Goal: Task Accomplishment & Management: Use online tool/utility

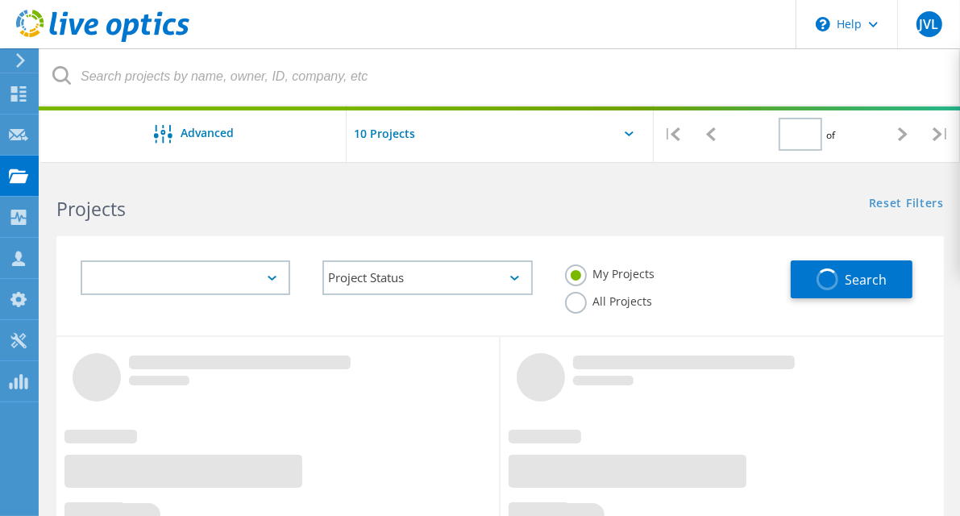
type input "1"
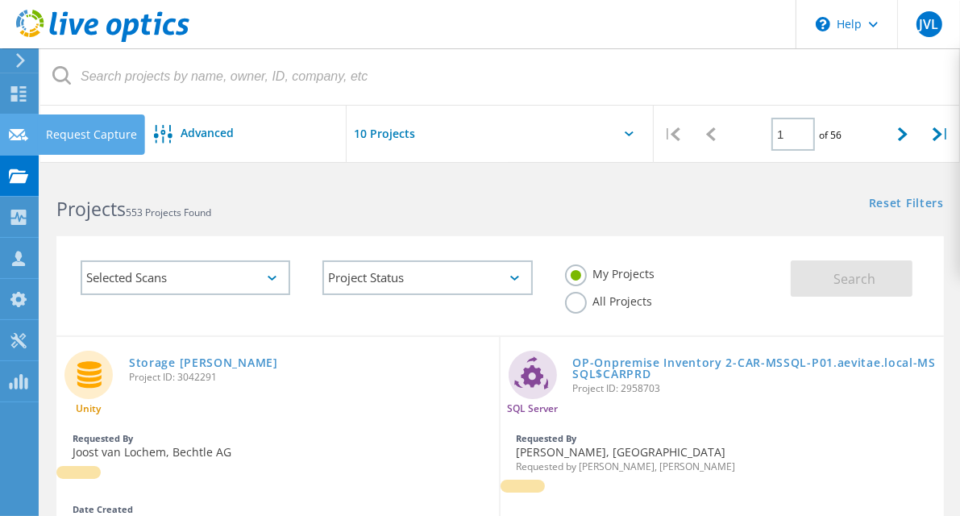
click at [26, 141] on icon at bounding box center [18, 134] width 19 height 15
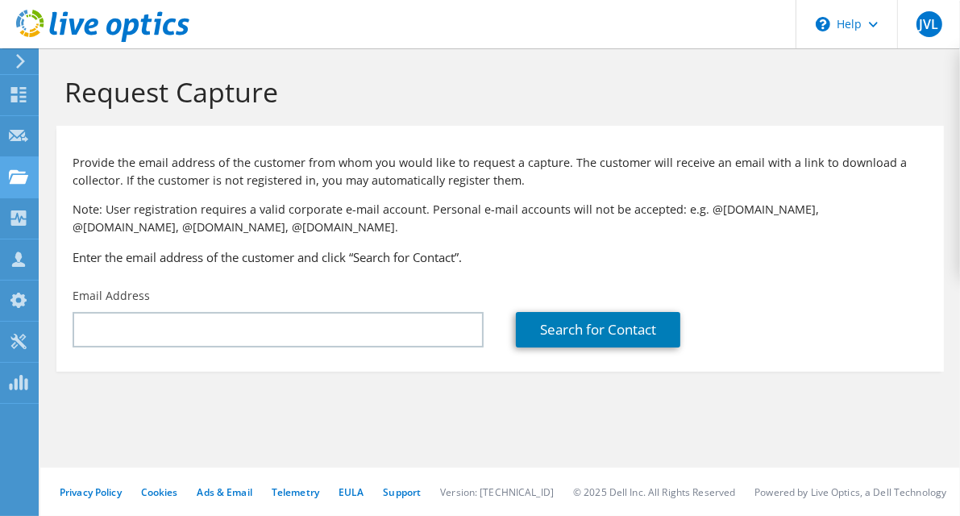
click at [23, 181] on use at bounding box center [18, 176] width 19 height 14
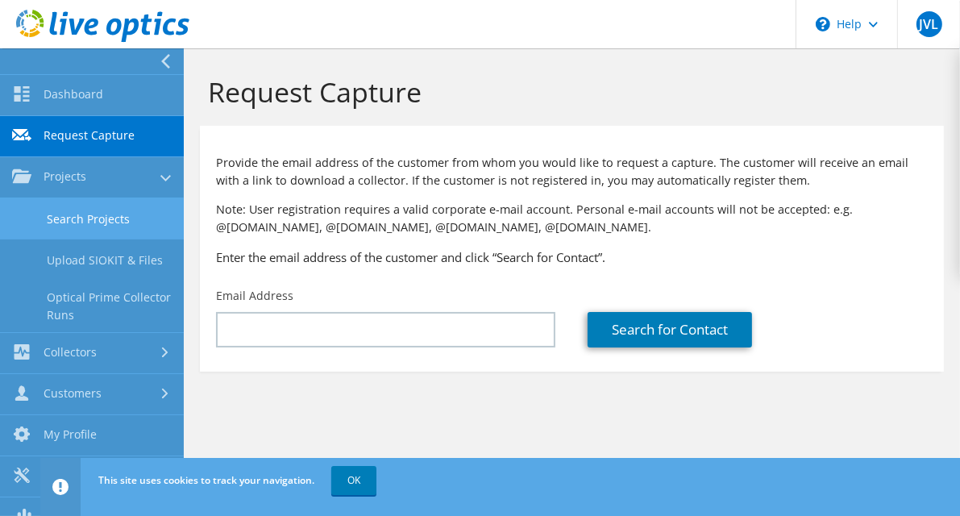
click at [110, 210] on link "Search Projects" at bounding box center [92, 218] width 184 height 41
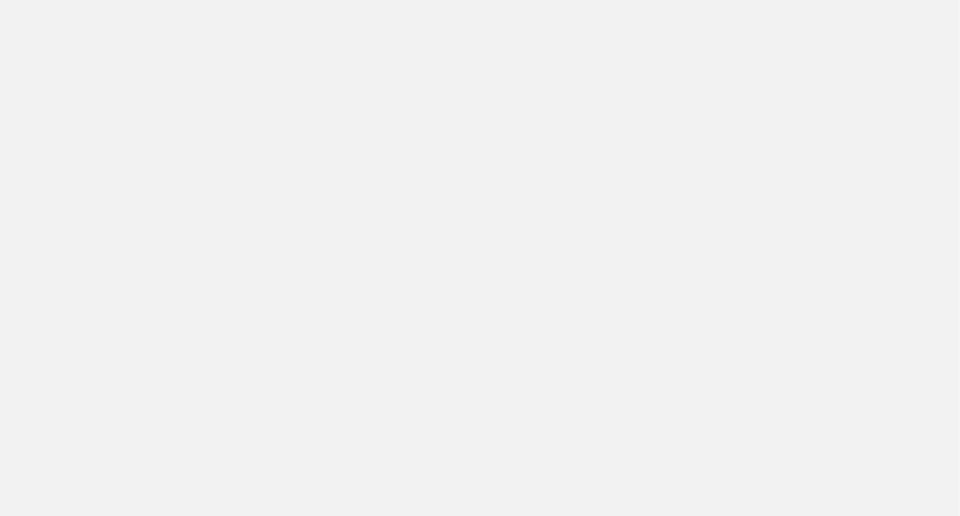
click at [85, 0] on html "Support Site Community Forum How can we help you?" at bounding box center [480, 0] width 960 height 0
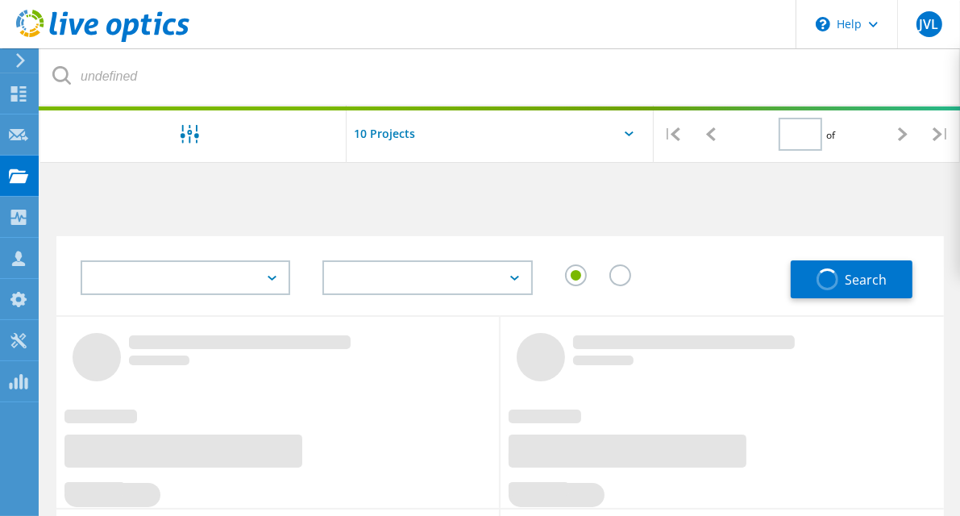
type input "1"
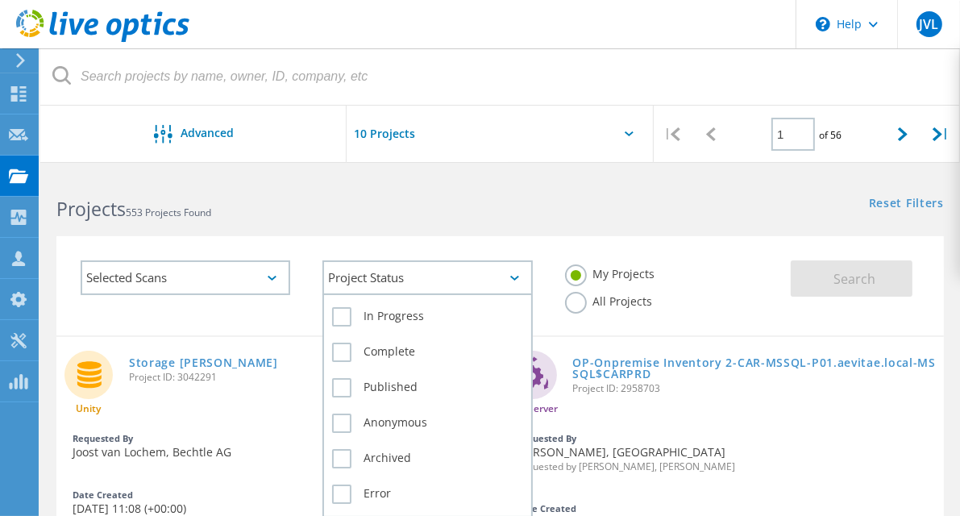
click at [525, 270] on div "Project Status" at bounding box center [427, 277] width 210 height 35
click at [336, 324] on label "In Progress" at bounding box center [427, 316] width 190 height 19
click at [0, 0] on input "In Progress" at bounding box center [0, 0] width 0 height 0
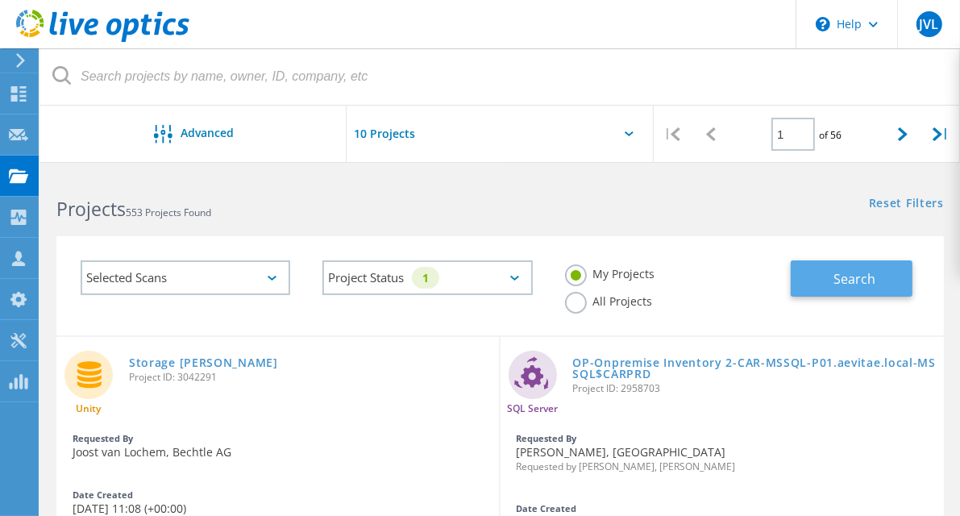
click at [851, 272] on span "Search" at bounding box center [854, 279] width 42 height 18
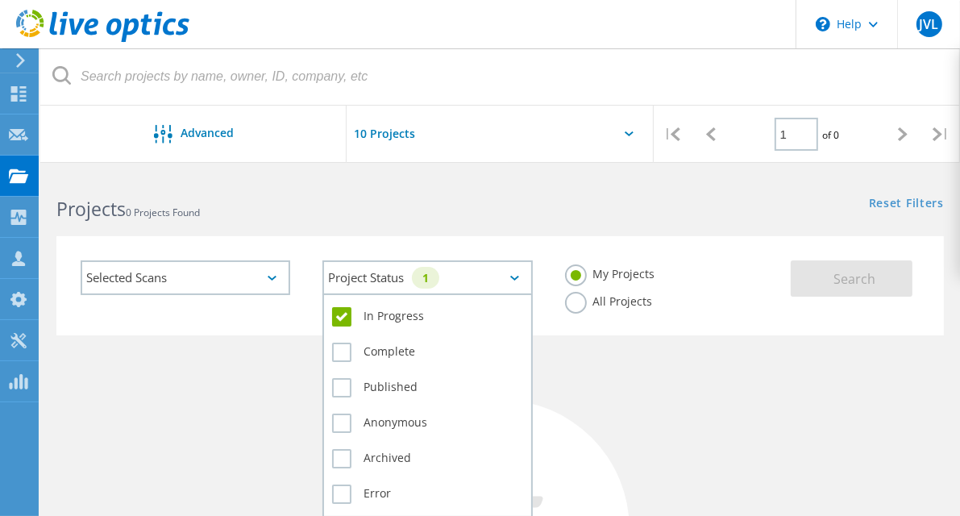
click at [525, 282] on div "Project Status 1" at bounding box center [427, 277] width 210 height 35
click at [415, 313] on label "In Progress" at bounding box center [427, 316] width 190 height 19
click at [0, 0] on input "In Progress" at bounding box center [0, 0] width 0 height 0
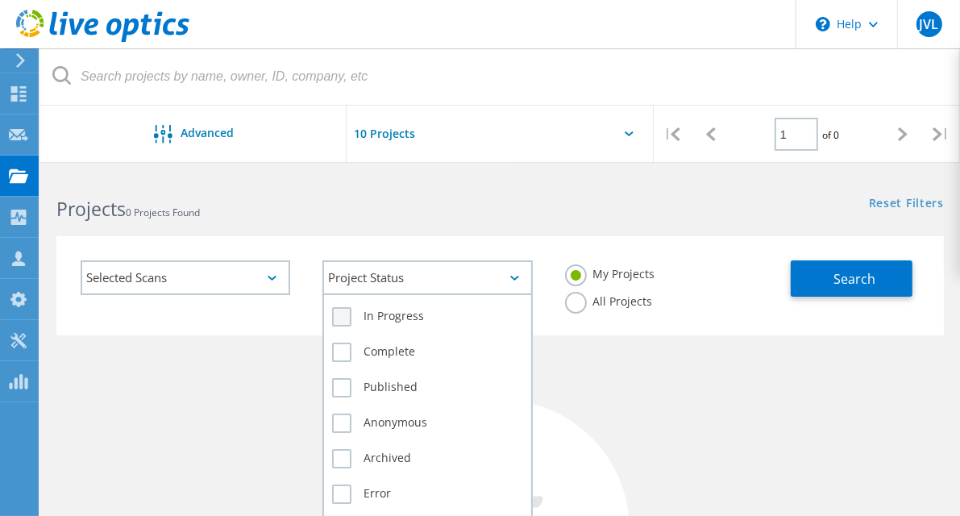
click at [335, 316] on label "In Progress" at bounding box center [427, 316] width 190 height 19
click at [0, 0] on input "In Progress" at bounding box center [0, 0] width 0 height 0
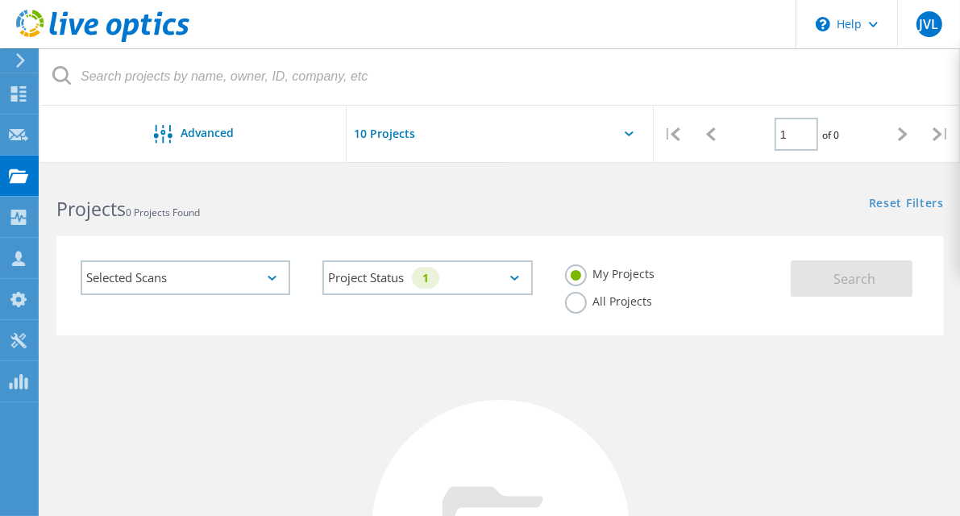
click at [283, 287] on div "Selected Scans" at bounding box center [186, 277] width 210 height 35
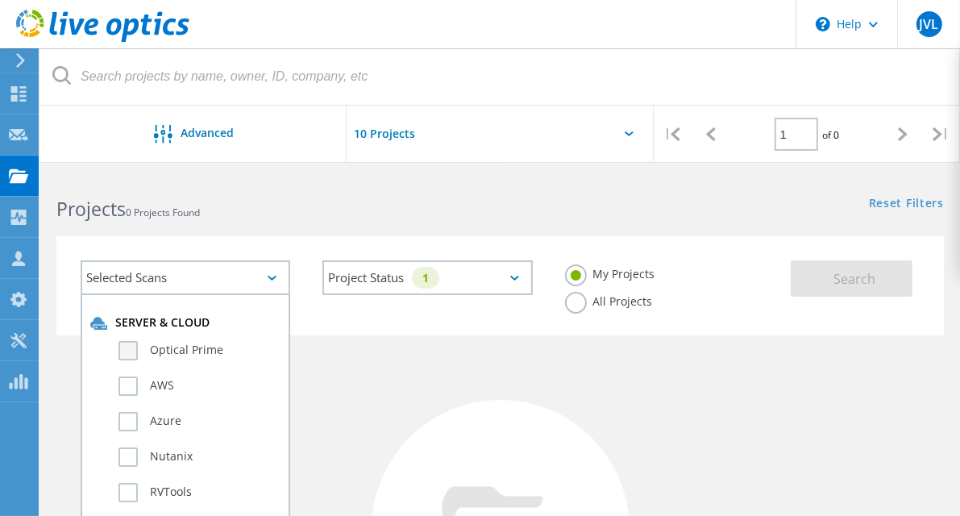
click at [186, 345] on label "Optical Prime" at bounding box center [199, 350] width 162 height 19
click at [0, 0] on input "Optical Prime" at bounding box center [0, 0] width 0 height 0
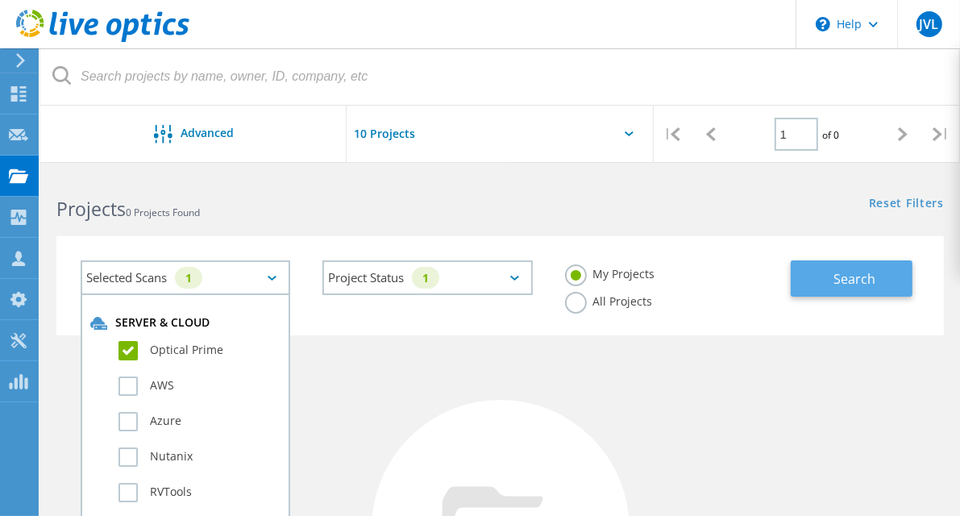
click at [881, 290] on button "Search" at bounding box center [852, 278] width 122 height 36
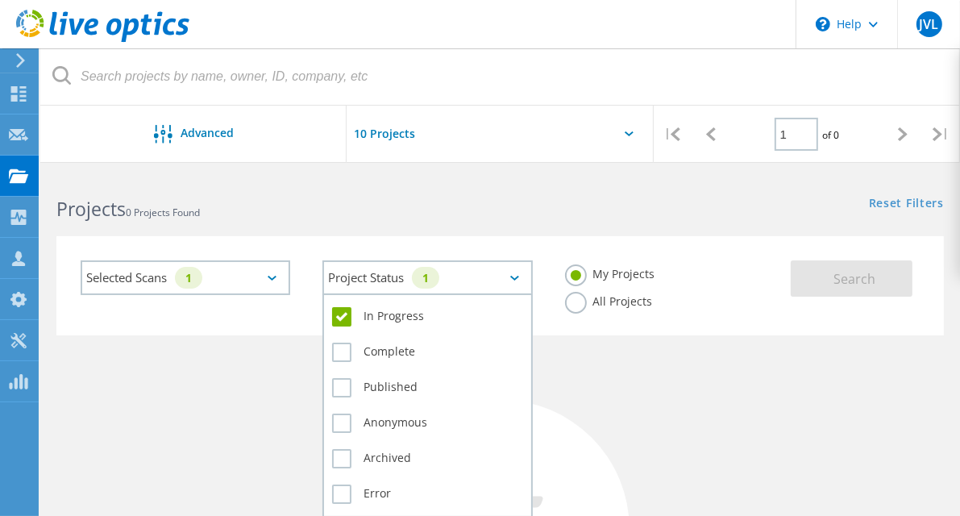
click at [439, 277] on div "1" at bounding box center [425, 278] width 27 height 22
click at [344, 317] on label "In Progress" at bounding box center [427, 316] width 190 height 19
click at [0, 0] on input "In Progress" at bounding box center [0, 0] width 0 height 0
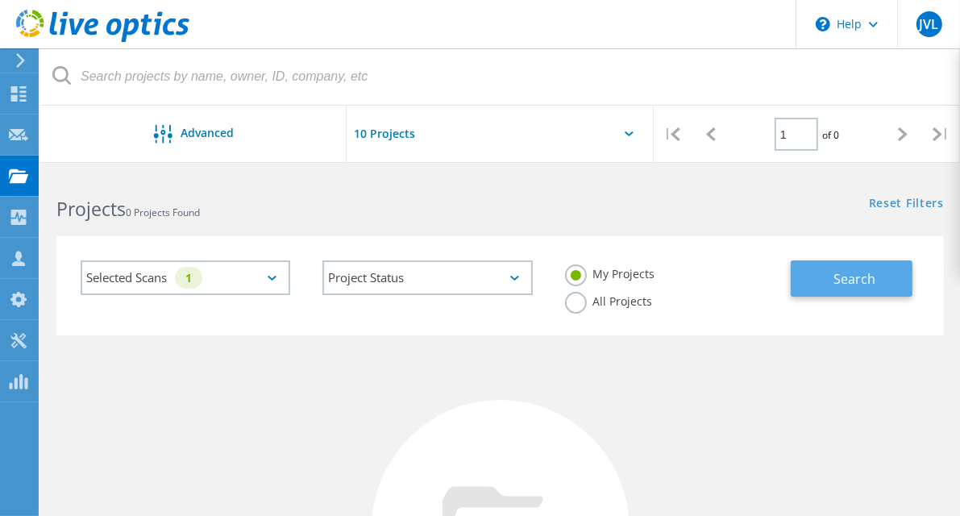
click at [835, 284] on span "Search" at bounding box center [854, 279] width 42 height 18
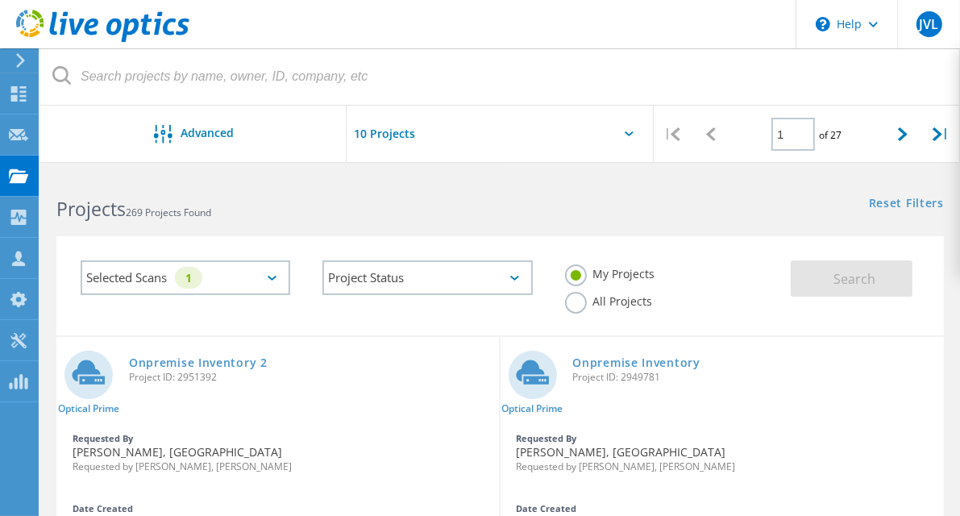
click at [255, 283] on div "Selected Scans 1" at bounding box center [186, 277] width 210 height 35
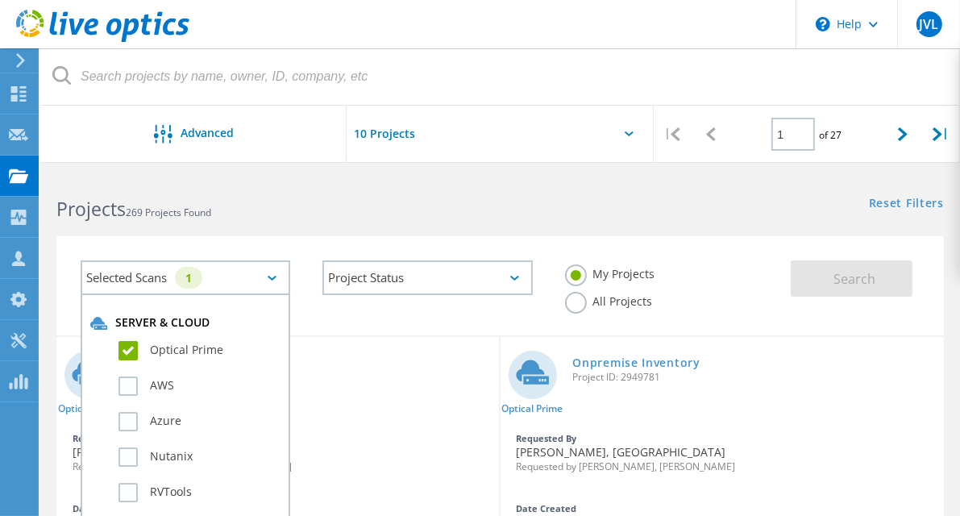
click at [126, 348] on label "Optical Prime" at bounding box center [199, 350] width 162 height 19
click at [0, 0] on input "Optical Prime" at bounding box center [0, 0] width 0 height 0
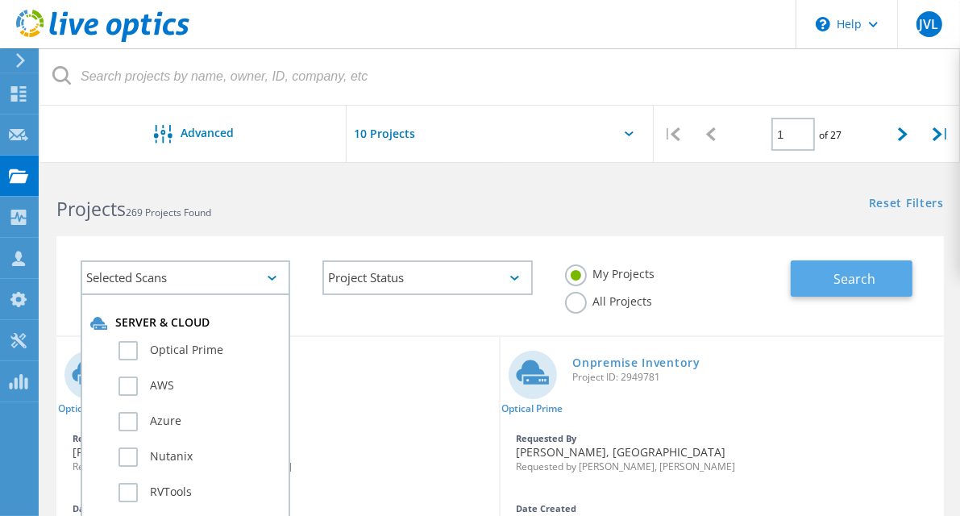
click at [806, 278] on button "Search" at bounding box center [852, 278] width 122 height 36
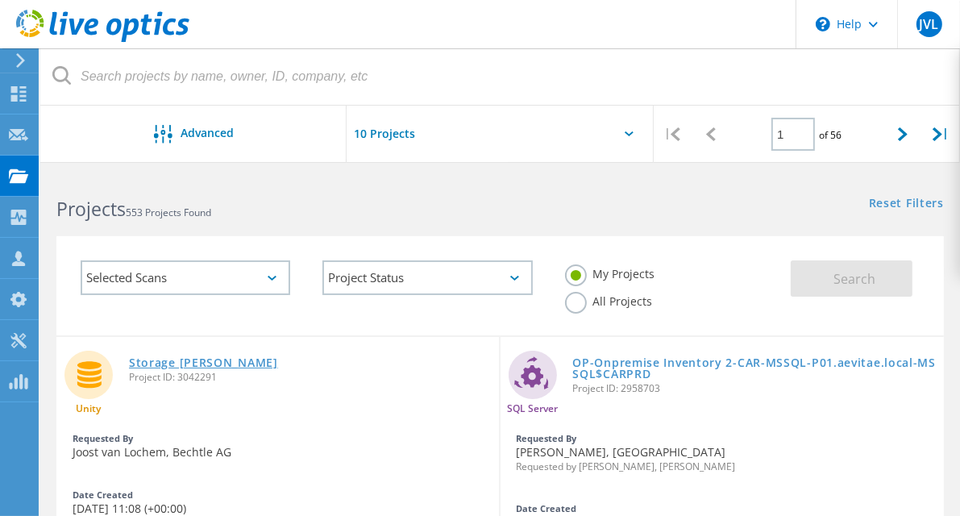
click at [170, 368] on link "Storage [PERSON_NAME]" at bounding box center [203, 362] width 149 height 11
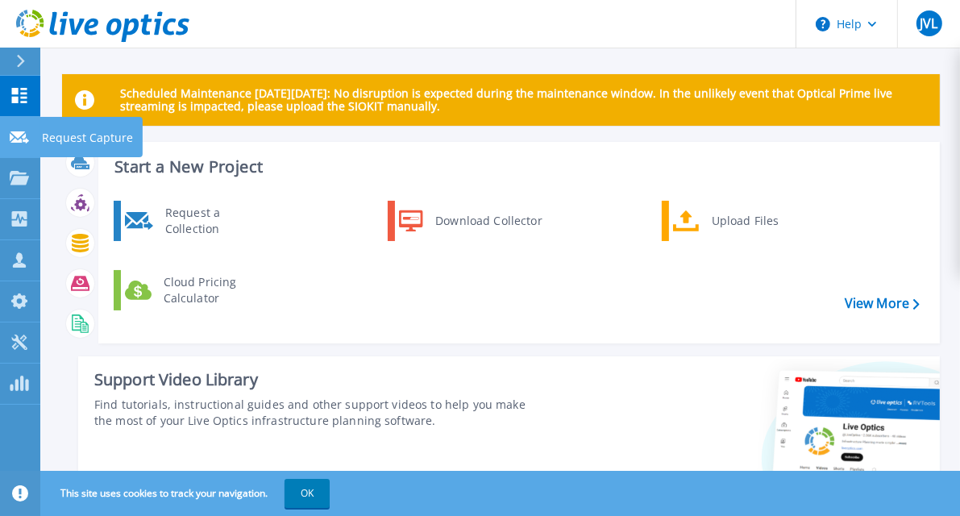
click at [19, 144] on link "Request Capture Request Capture" at bounding box center [20, 137] width 40 height 41
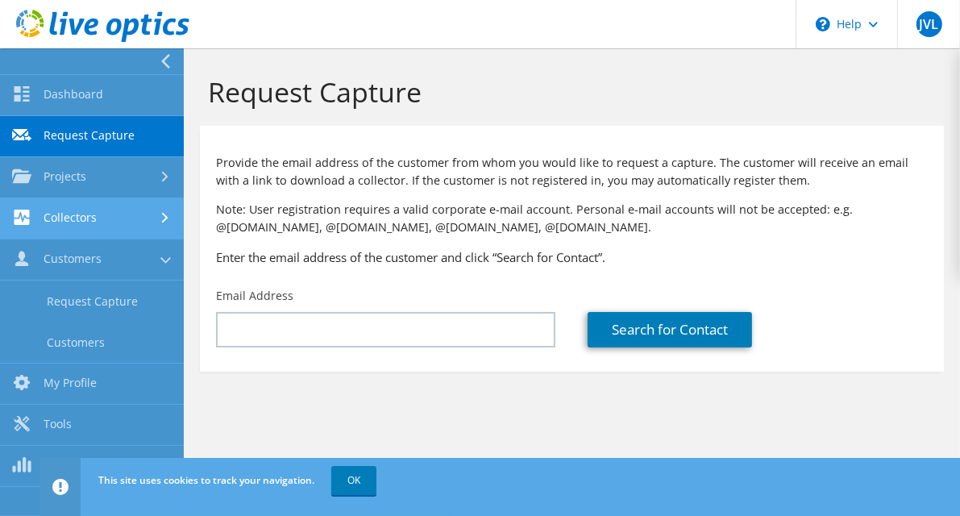
click at [48, 217] on link "Collectors" at bounding box center [92, 218] width 184 height 41
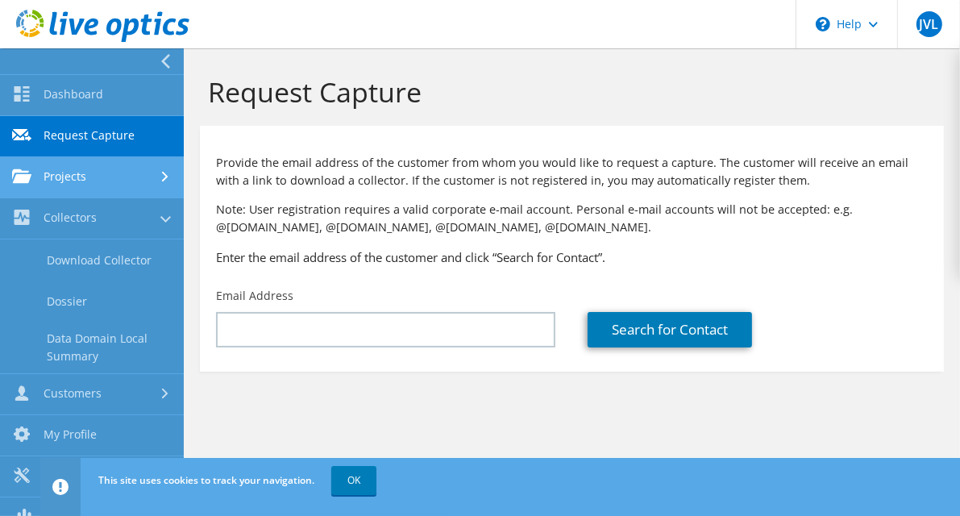
click at [87, 168] on link "Projects" at bounding box center [92, 177] width 184 height 41
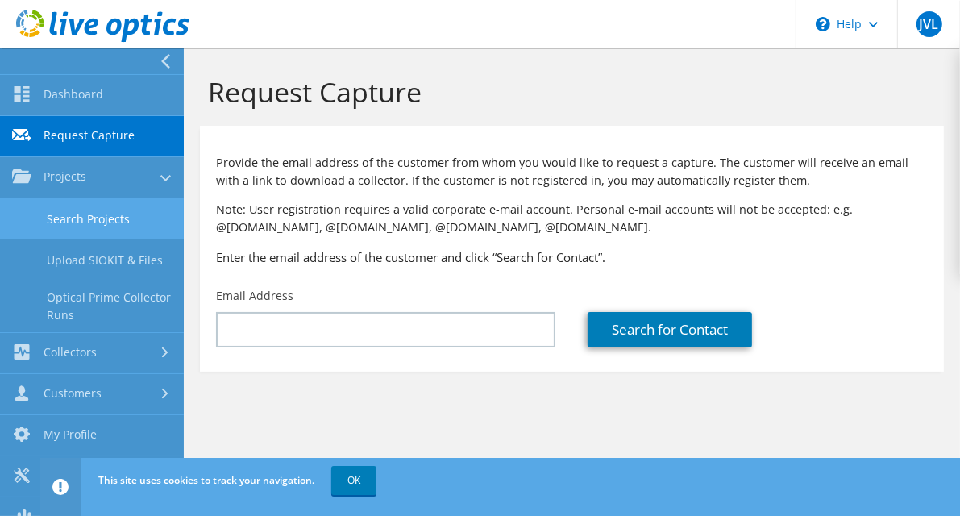
click at [103, 211] on link "Search Projects" at bounding box center [92, 218] width 184 height 41
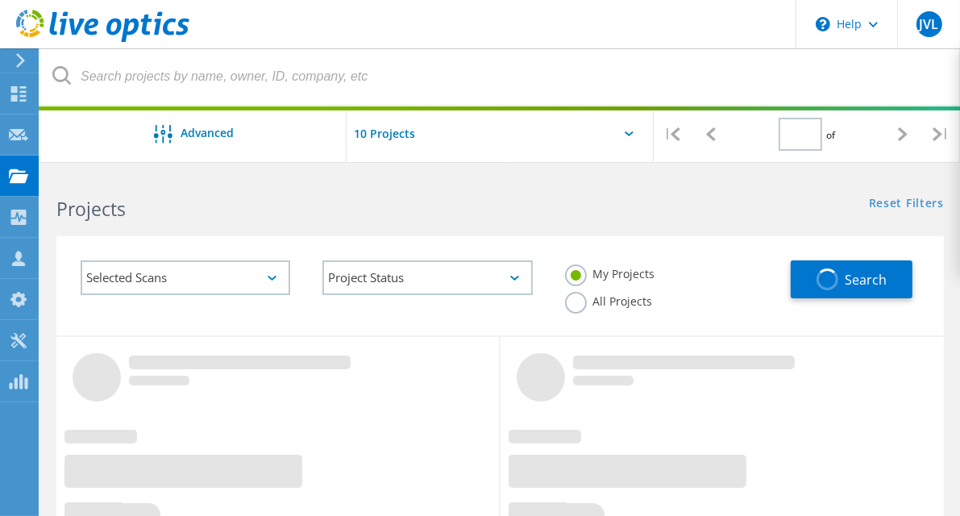
type input "1"
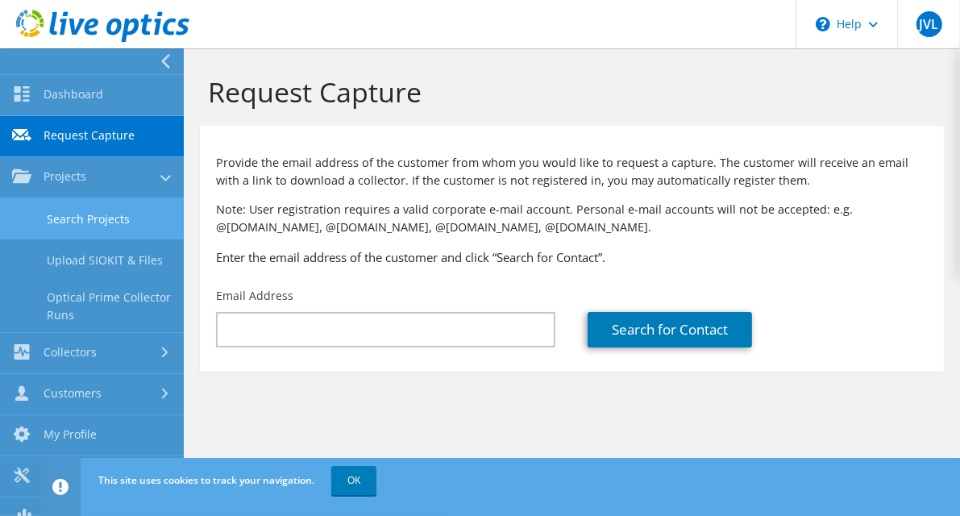
click at [71, 219] on link "Search Projects" at bounding box center [92, 218] width 184 height 41
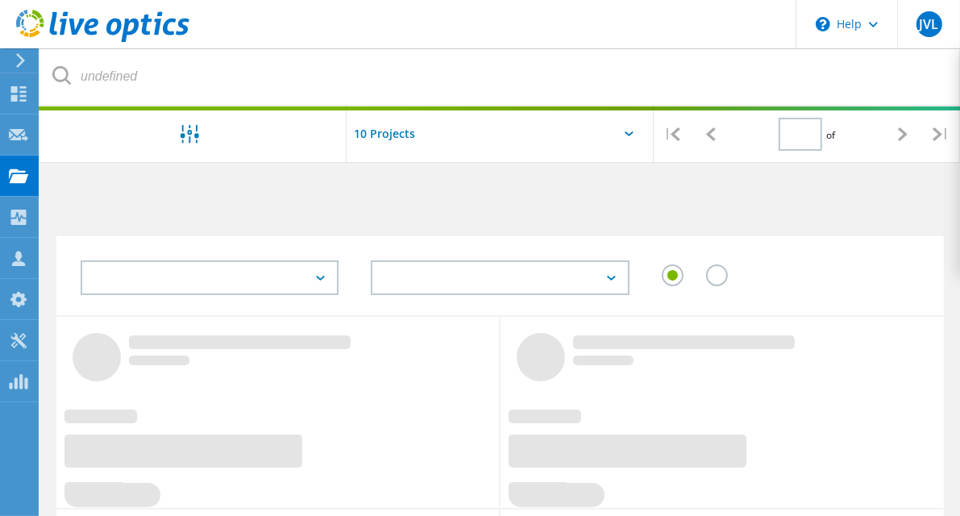
type input "1"
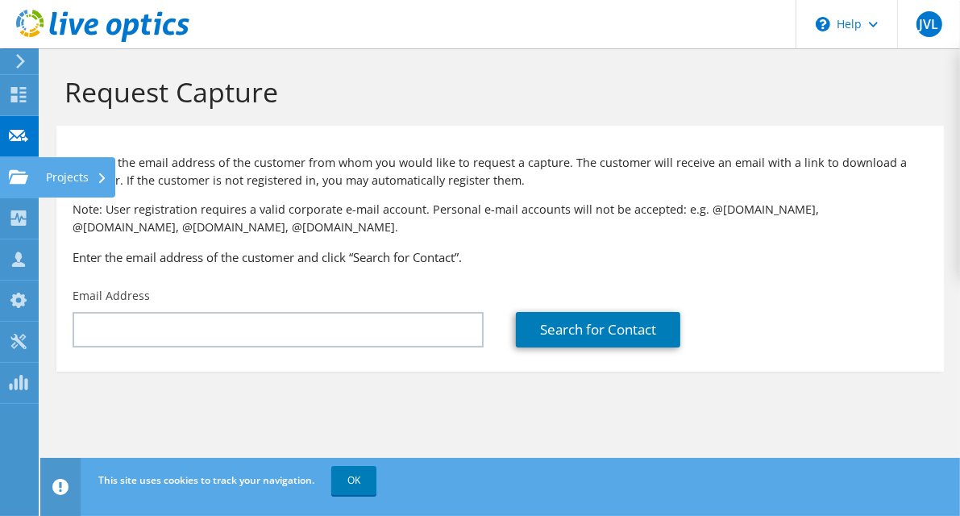
click at [27, 180] on icon at bounding box center [18, 176] width 19 height 15
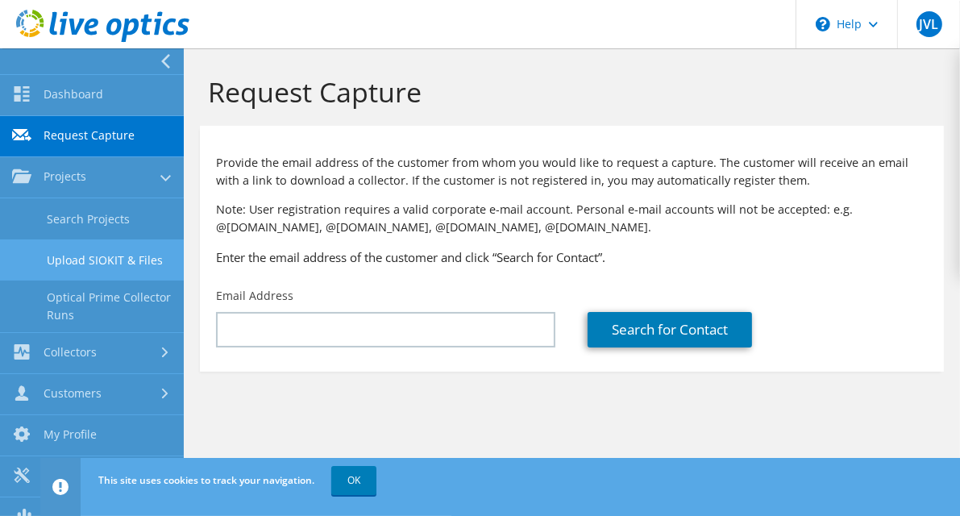
click at [121, 261] on link "Upload SIOKIT & Files" at bounding box center [92, 259] width 184 height 41
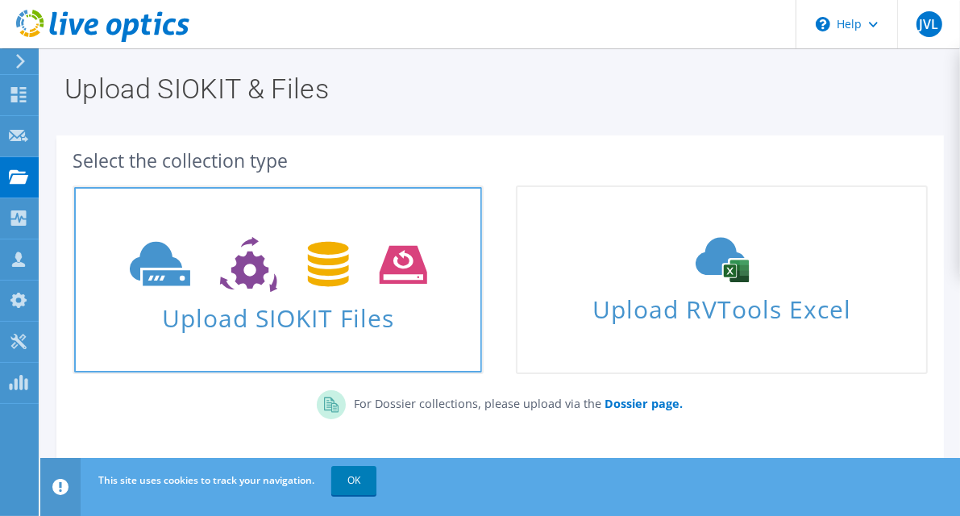
click at [275, 269] on icon at bounding box center [278, 265] width 297 height 56
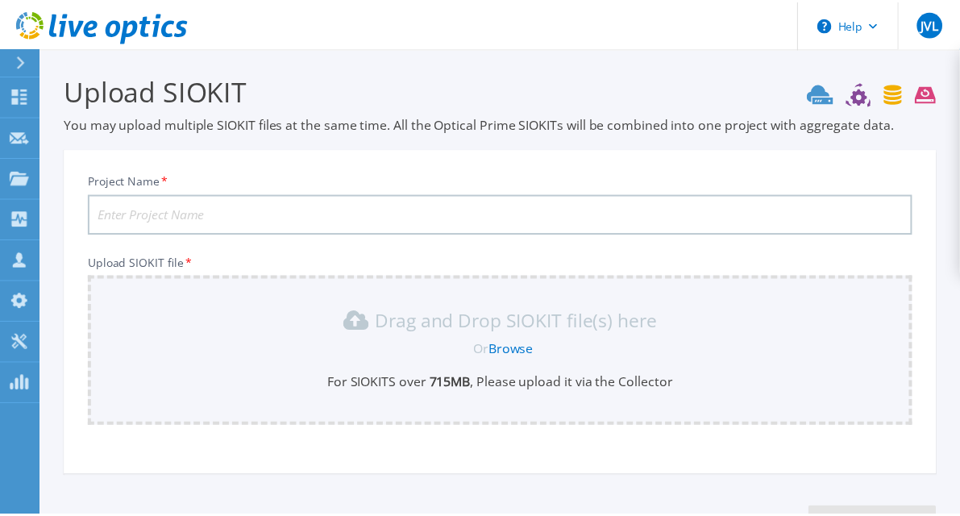
scroll to position [125, 0]
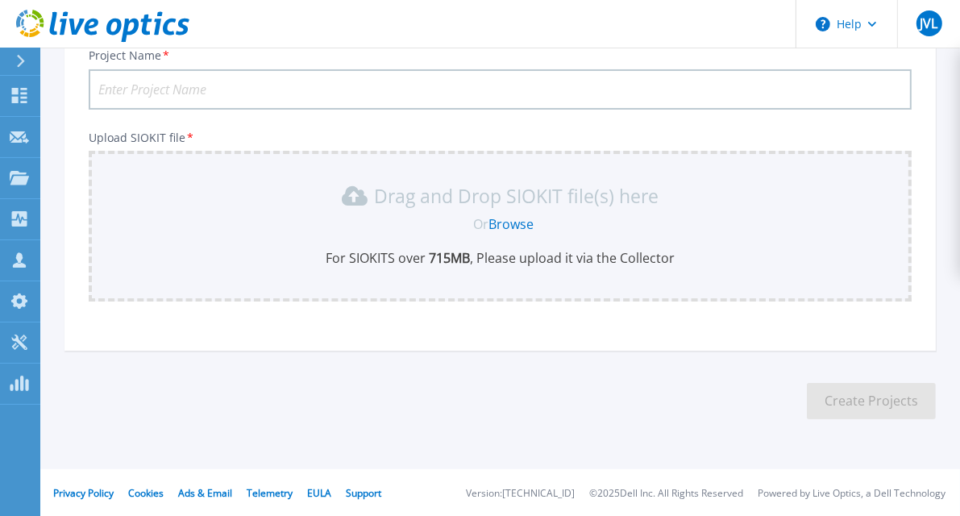
click at [508, 219] on link "Browse" at bounding box center [510, 224] width 45 height 18
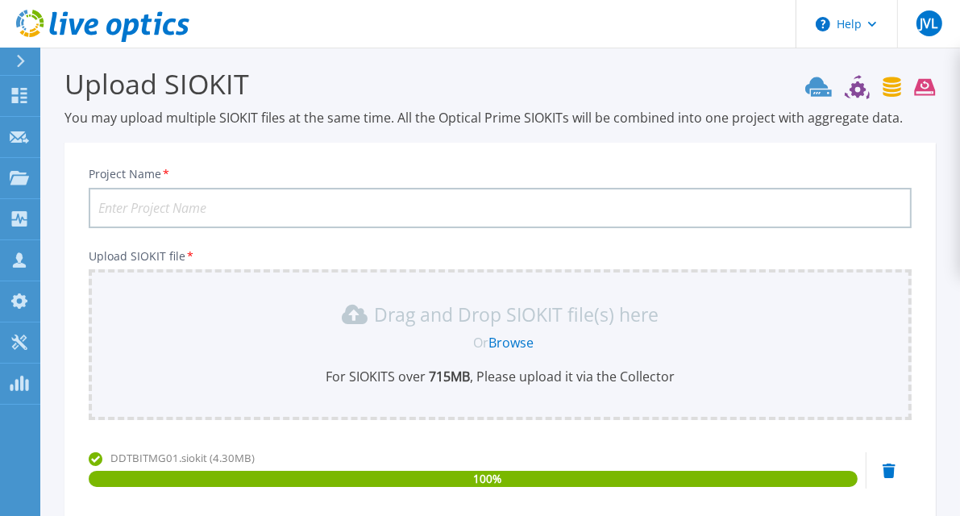
scroll to position [0, 0]
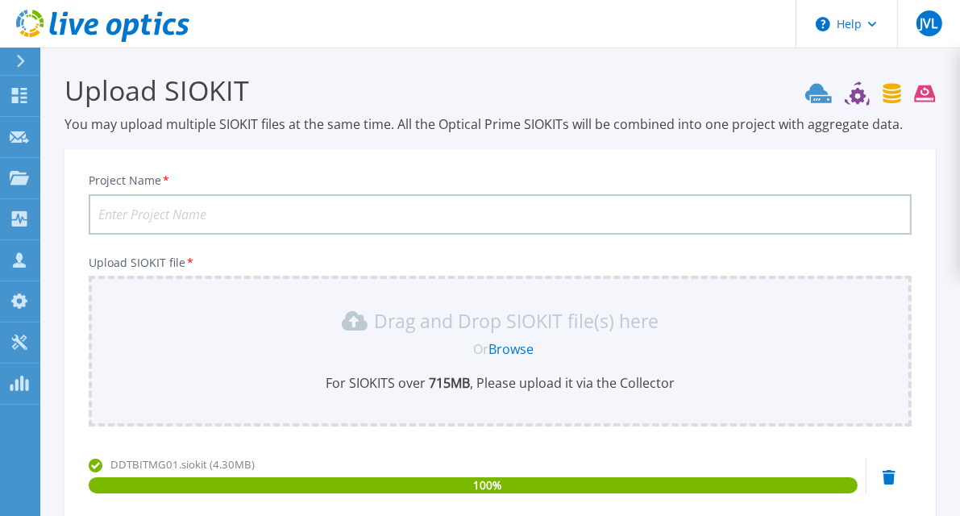
click at [134, 205] on input "Project Name *" at bounding box center [500, 214] width 823 height 40
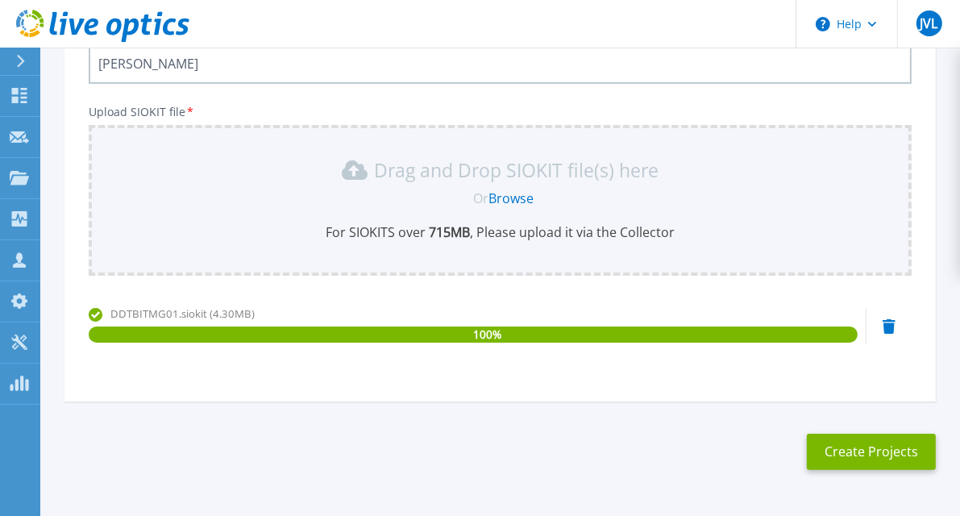
scroll to position [174, 0]
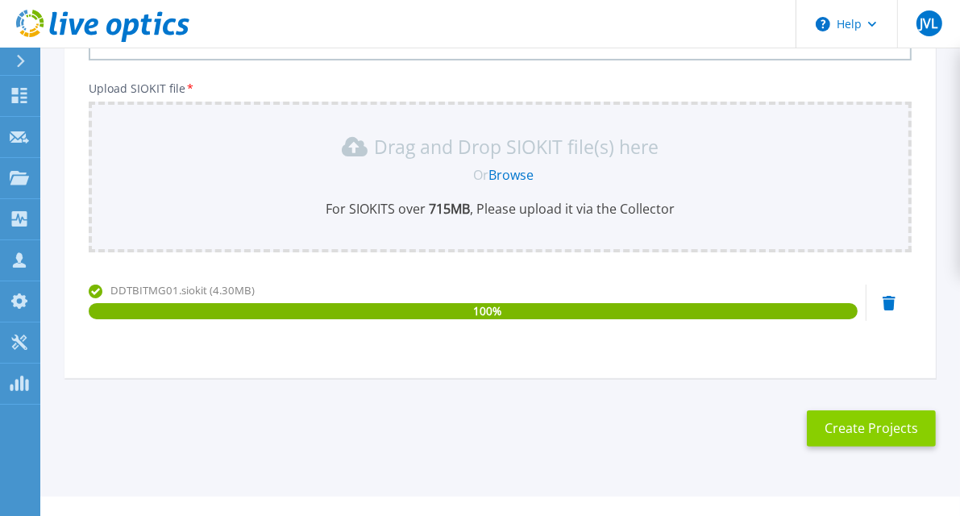
type input "[PERSON_NAME]"
click at [830, 424] on button "Create Projects" at bounding box center [871, 428] width 129 height 36
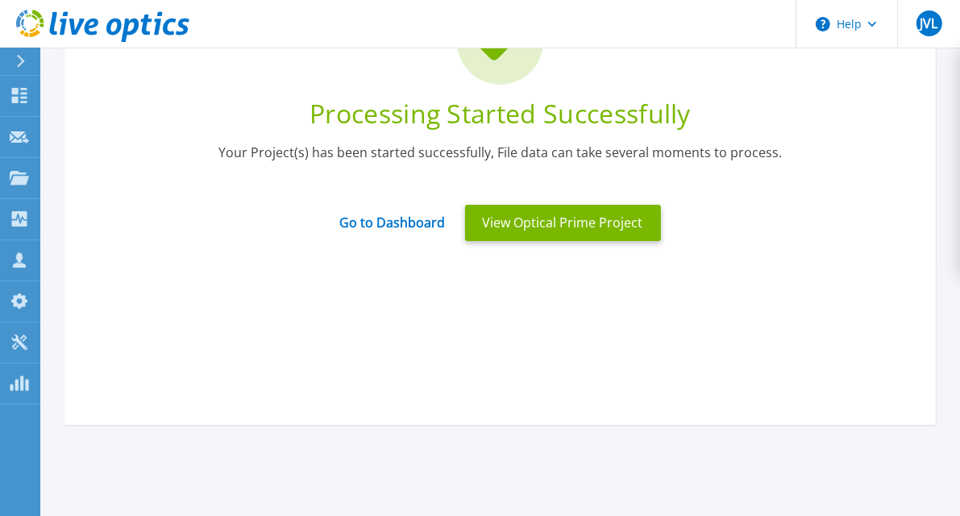
scroll to position [109, 0]
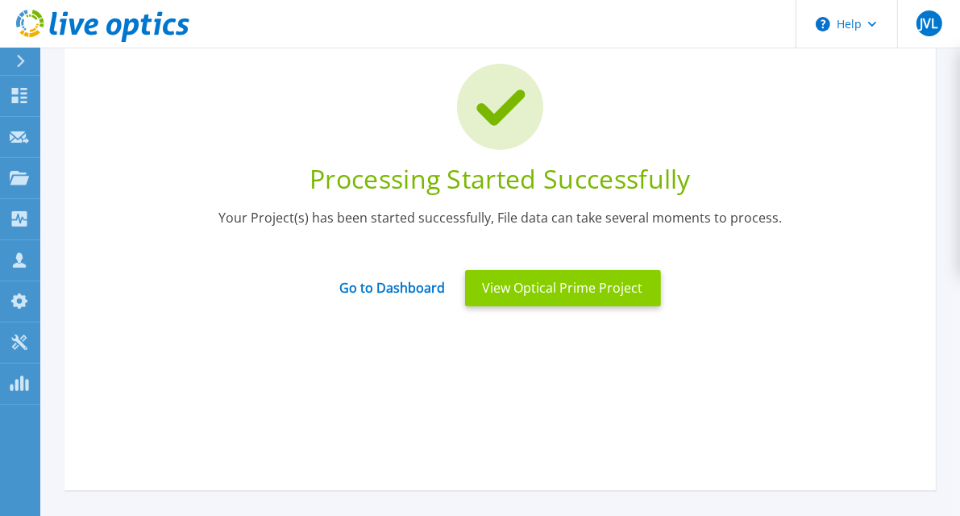
click at [522, 293] on button "View Optical Prime Project" at bounding box center [563, 288] width 196 height 36
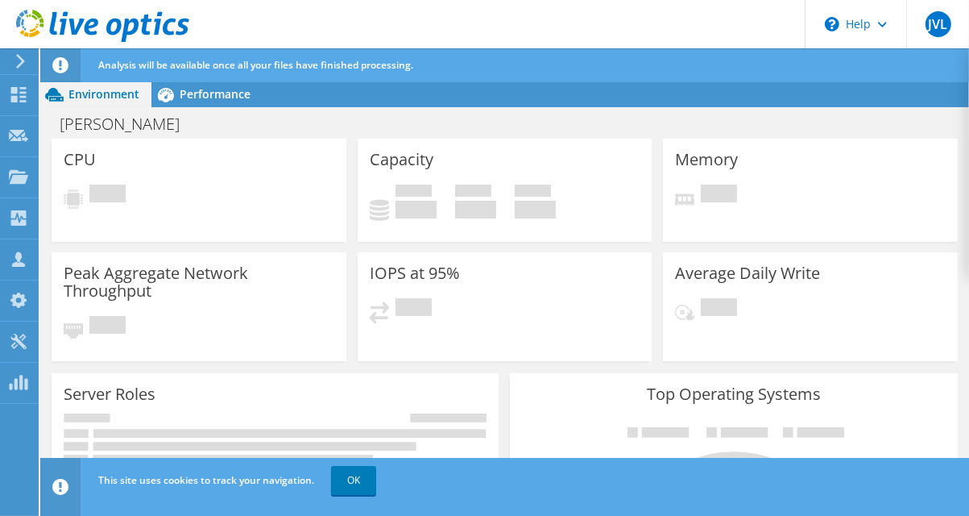
scroll to position [17, 0]
click at [362, 471] on link "OK" at bounding box center [353, 480] width 45 height 29
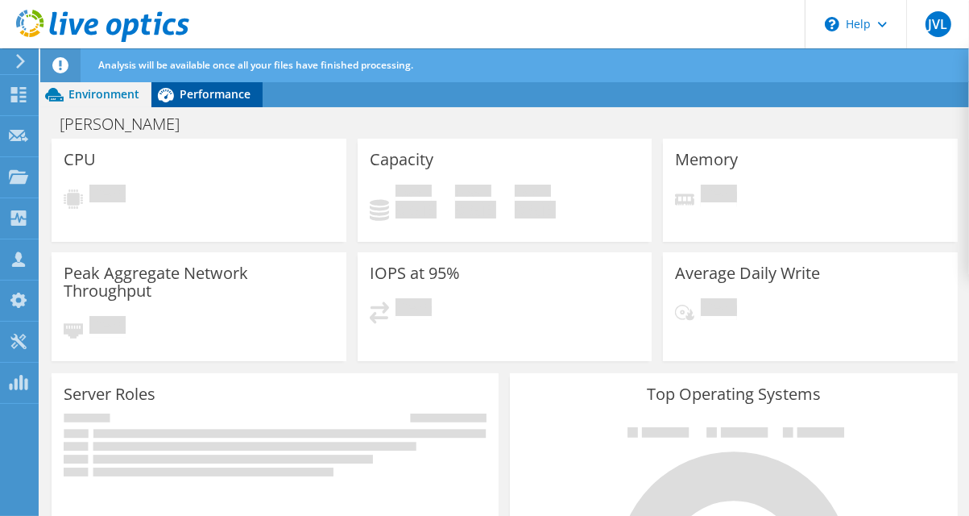
click at [221, 93] on span "Performance" at bounding box center [215, 93] width 71 height 15
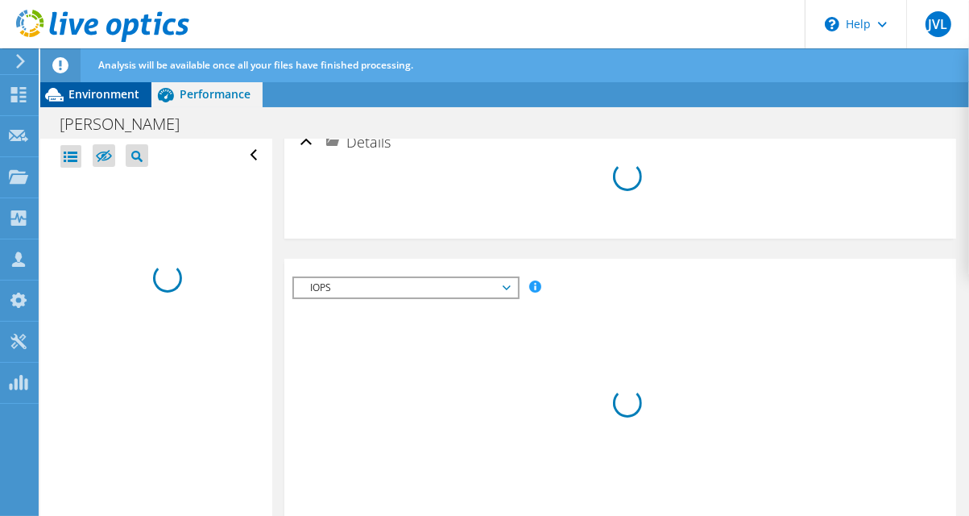
click at [120, 92] on span "Environment" at bounding box center [103, 93] width 71 height 15
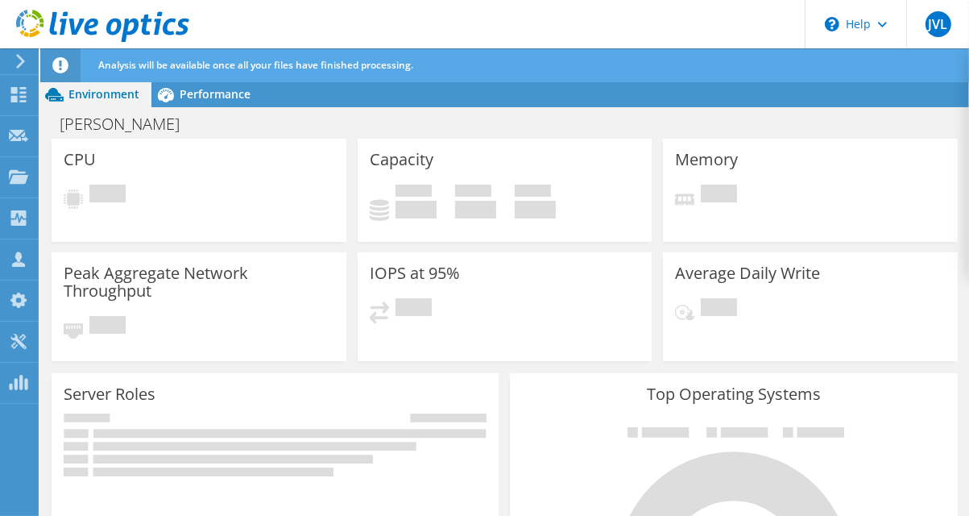
scroll to position [85, 0]
click at [325, 287] on h3 "Peak Aggregate Network Throughput" at bounding box center [199, 281] width 271 height 35
click at [199, 97] on span "Performance" at bounding box center [215, 93] width 71 height 15
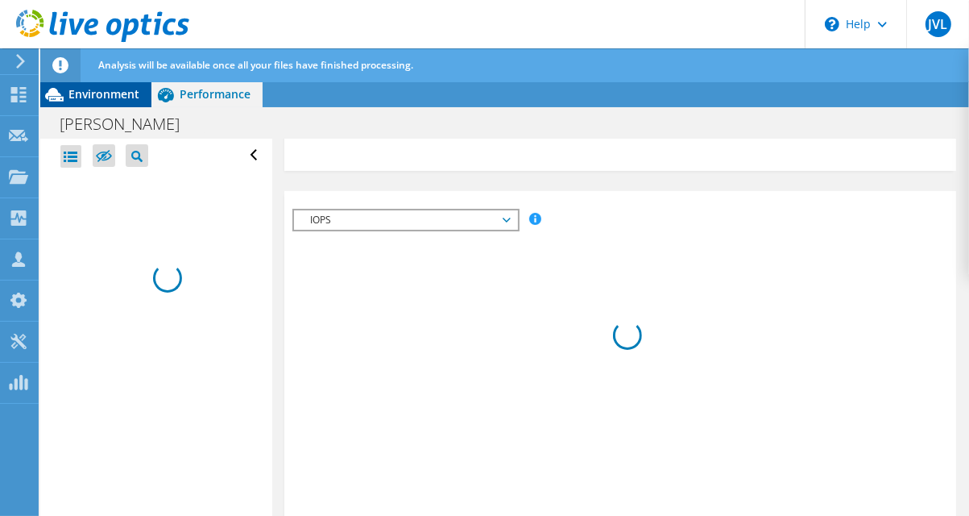
click at [111, 98] on span "Environment" at bounding box center [103, 93] width 71 height 15
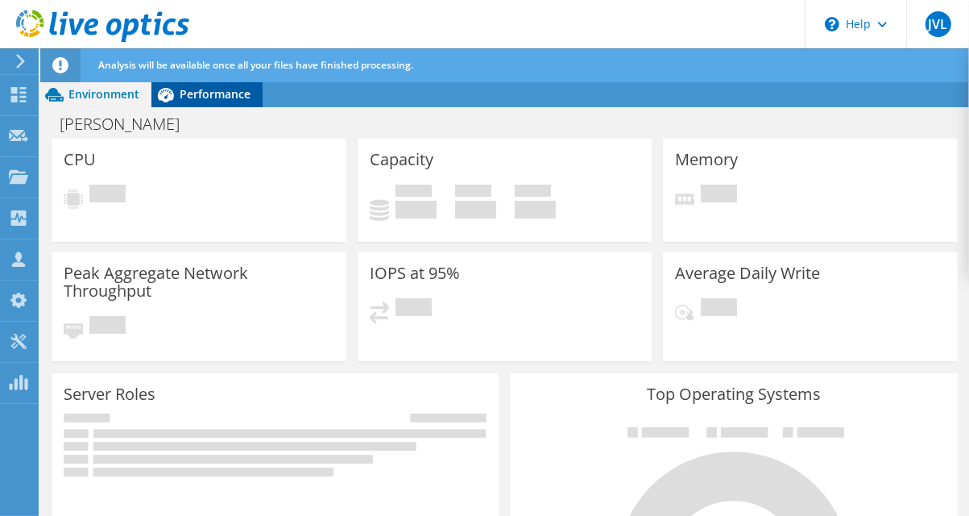
click at [220, 90] on span "Performance" at bounding box center [215, 93] width 71 height 15
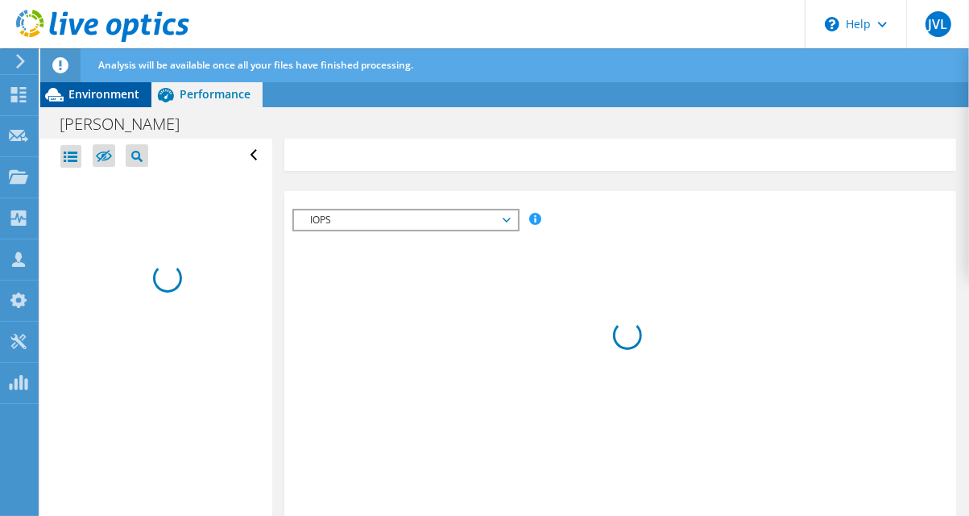
click at [106, 98] on span "Environment" at bounding box center [103, 93] width 71 height 15
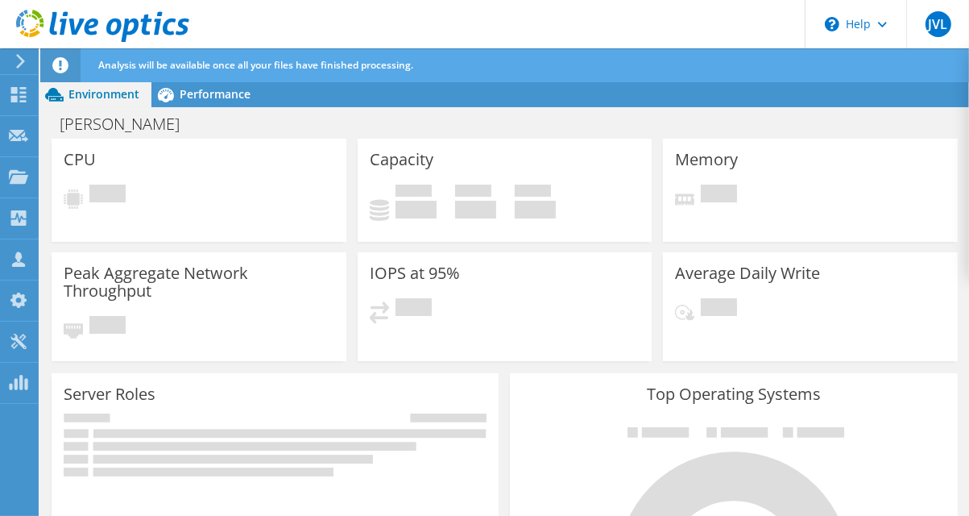
click at [371, 68] on span "Analysis will be available once all your files have finished processing." at bounding box center [255, 65] width 315 height 14
drag, startPoint x: 440, startPoint y: 69, endPoint x: 301, endPoint y: 68, distance: 139.4
click at [301, 68] on div "Analysis will be available once all your files have finished processing." at bounding box center [534, 65] width 881 height 34
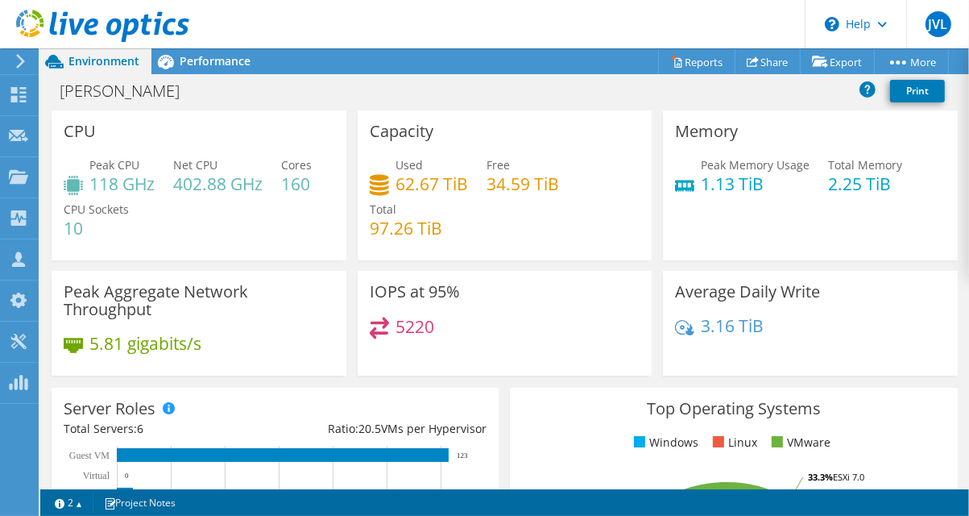
scroll to position [131, 0]
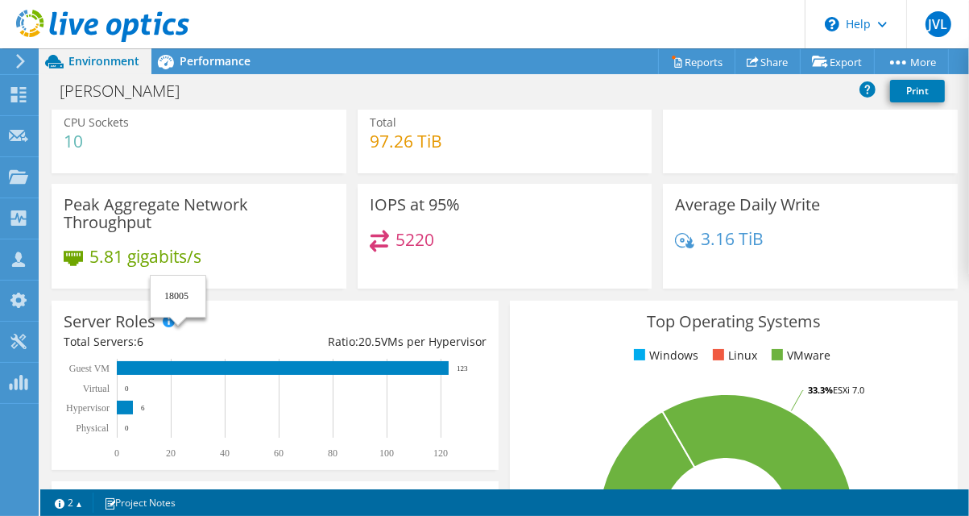
scroll to position [0, 0]
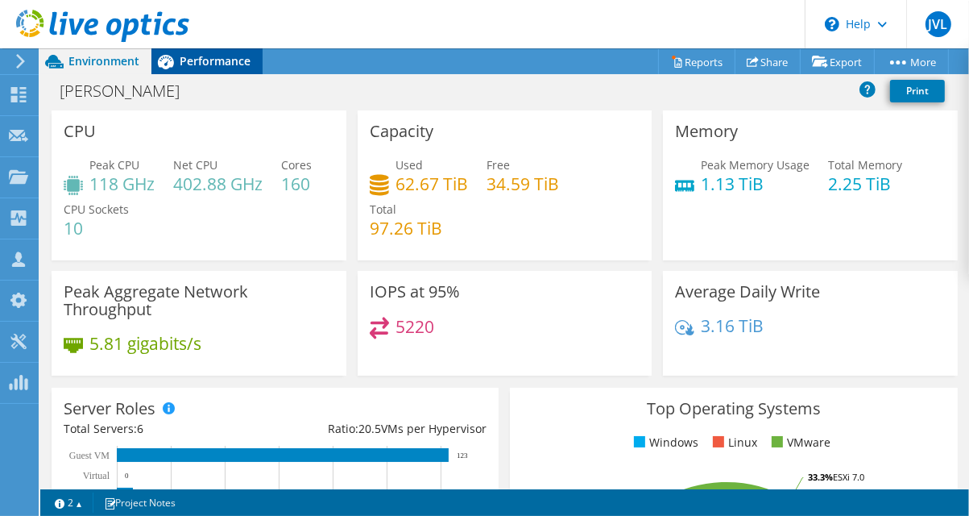
click at [198, 49] on div "Performance" at bounding box center [206, 61] width 111 height 26
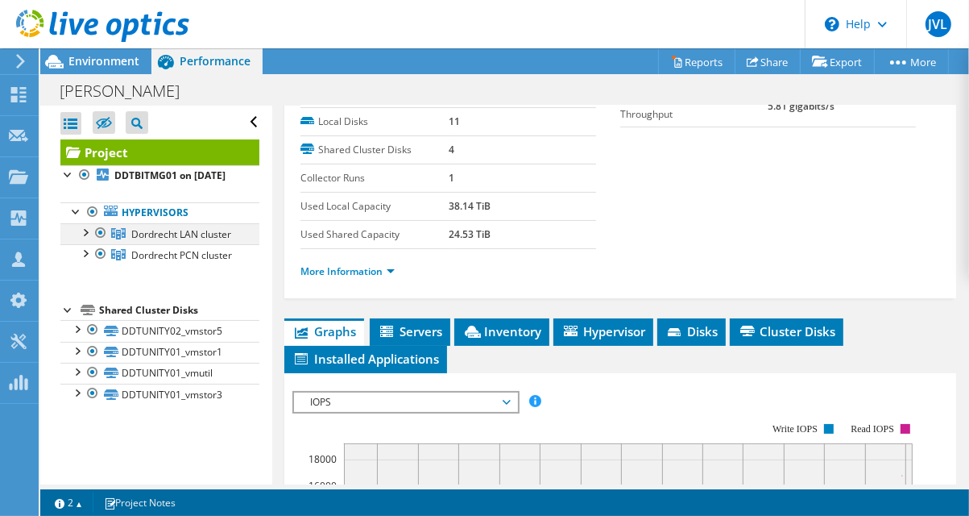
click at [85, 239] on div at bounding box center [85, 231] width 16 height 16
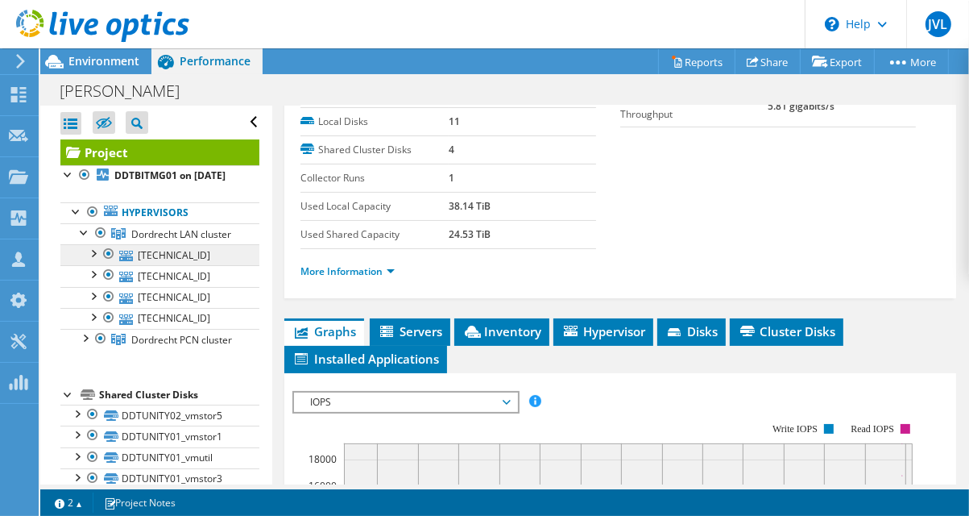
scroll to position [26, 0]
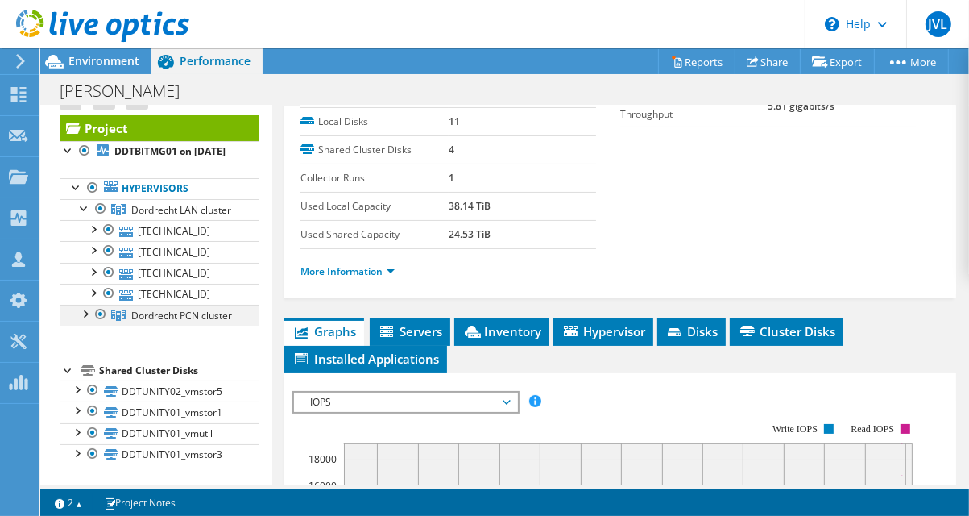
click at [81, 321] on div at bounding box center [85, 313] width 16 height 16
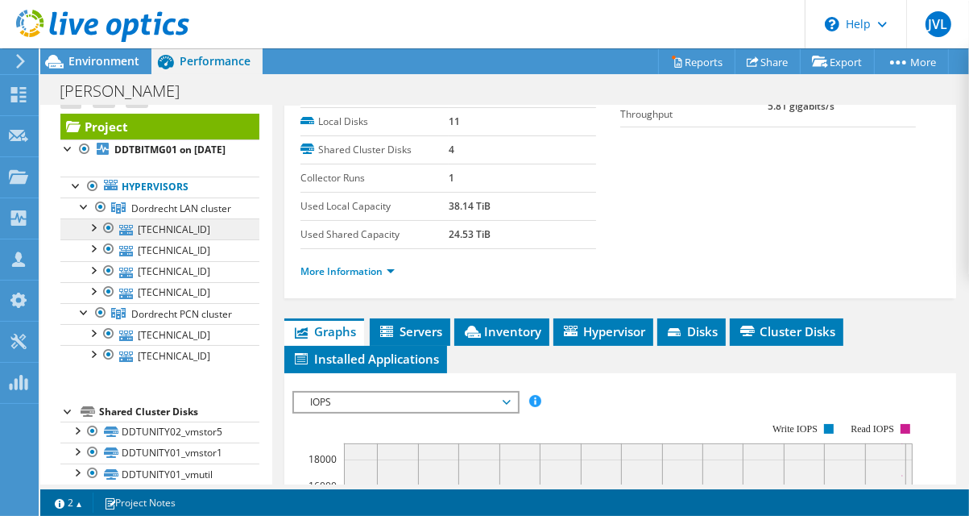
scroll to position [107, 0]
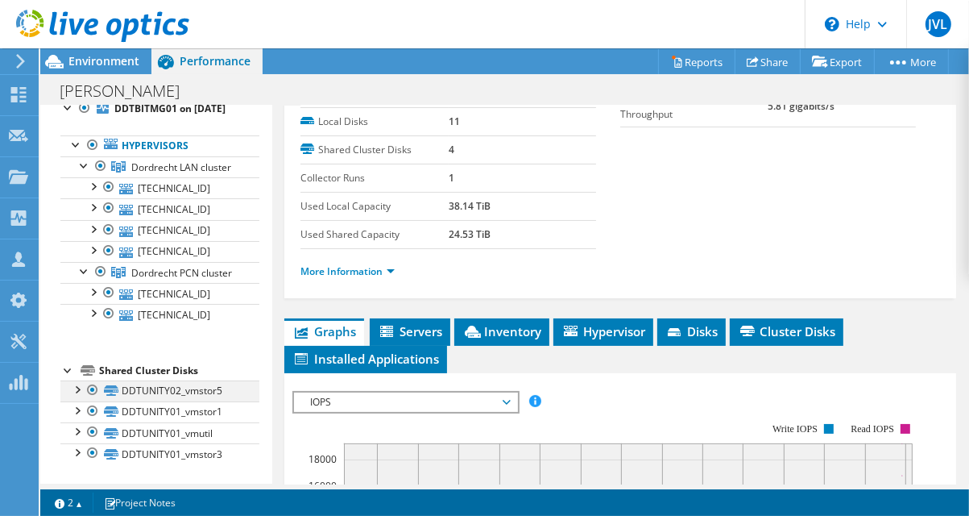
click at [74, 391] on div at bounding box center [76, 388] width 16 height 16
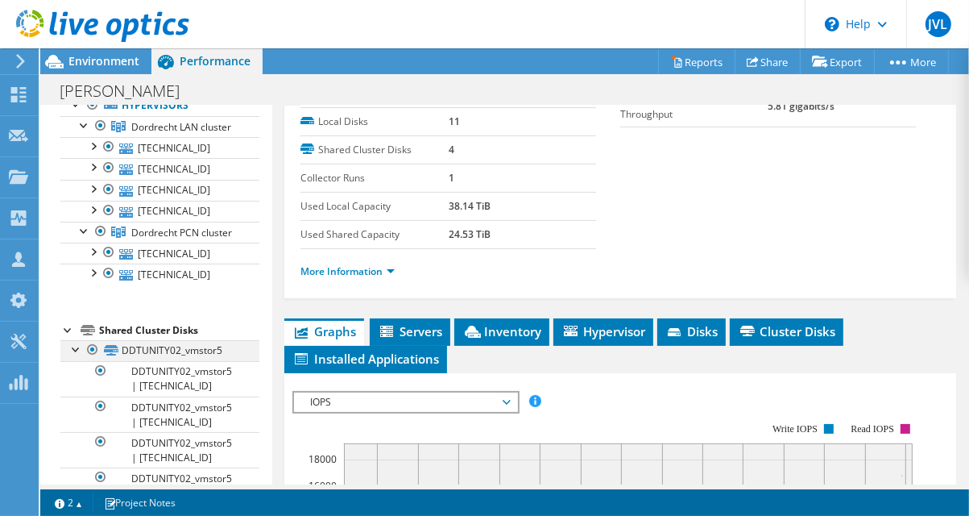
click at [74, 356] on div at bounding box center [76, 348] width 16 height 16
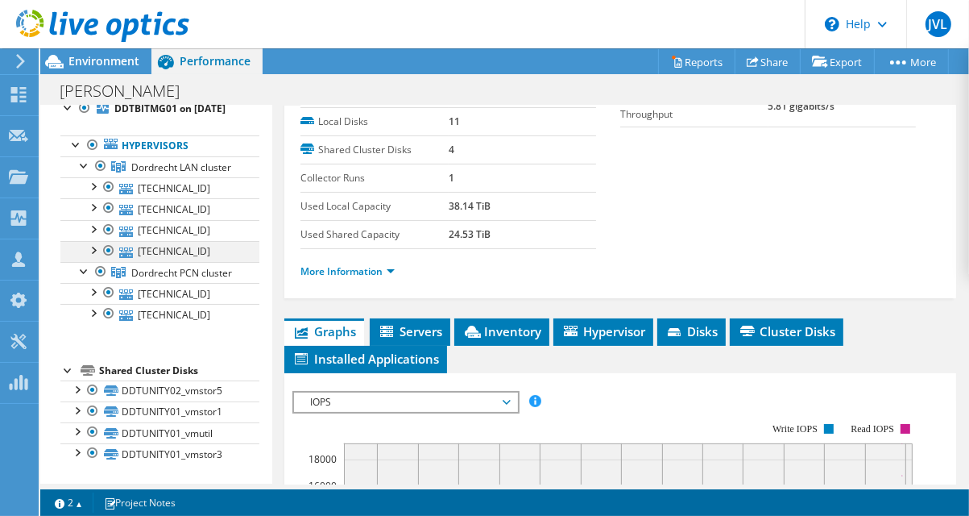
click at [88, 241] on div at bounding box center [93, 249] width 16 height 16
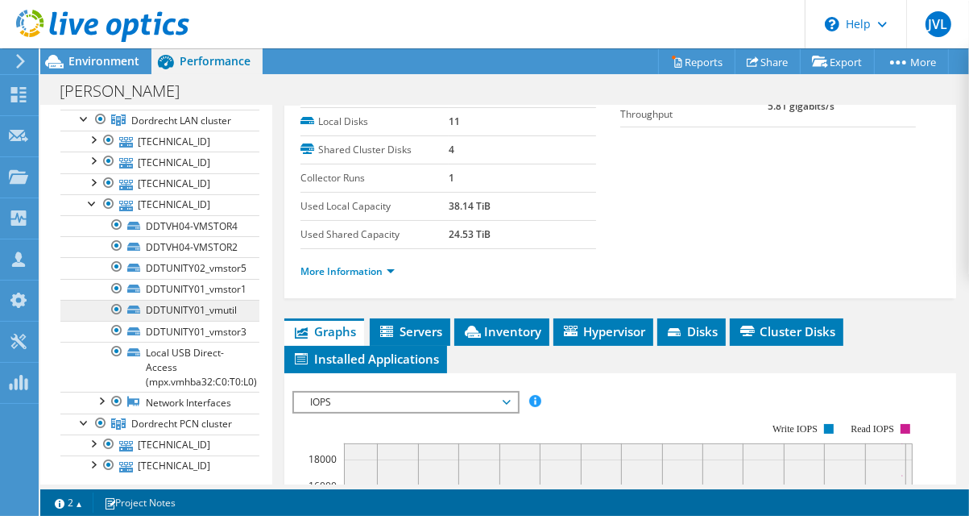
scroll to position [120, 0]
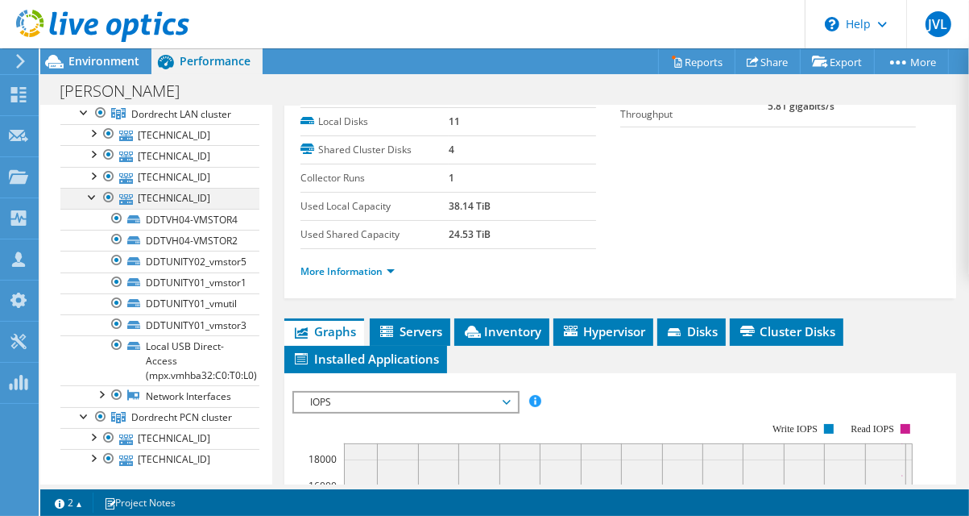
click at [93, 204] on div at bounding box center [93, 196] width 16 height 16
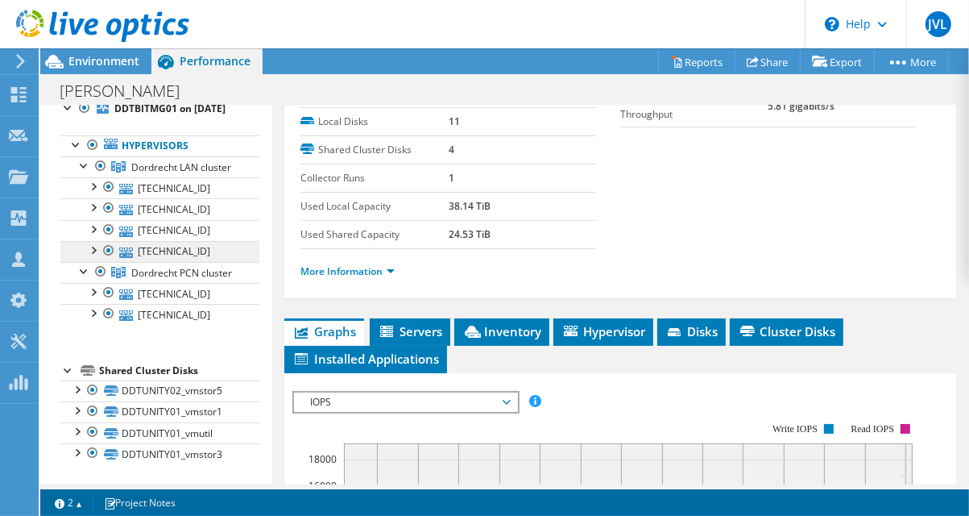
scroll to position [107, 0]
click at [94, 220] on div at bounding box center [93, 228] width 16 height 16
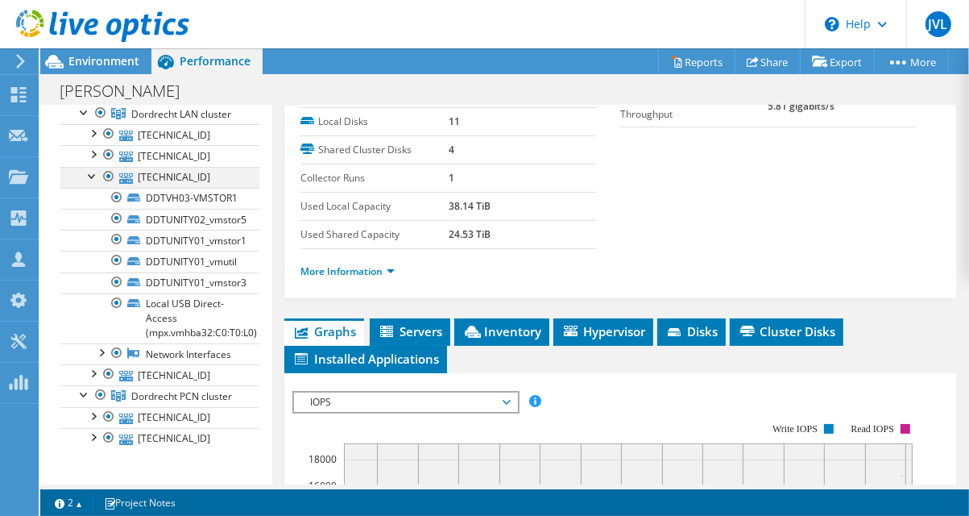
click at [93, 183] on div at bounding box center [93, 175] width 16 height 16
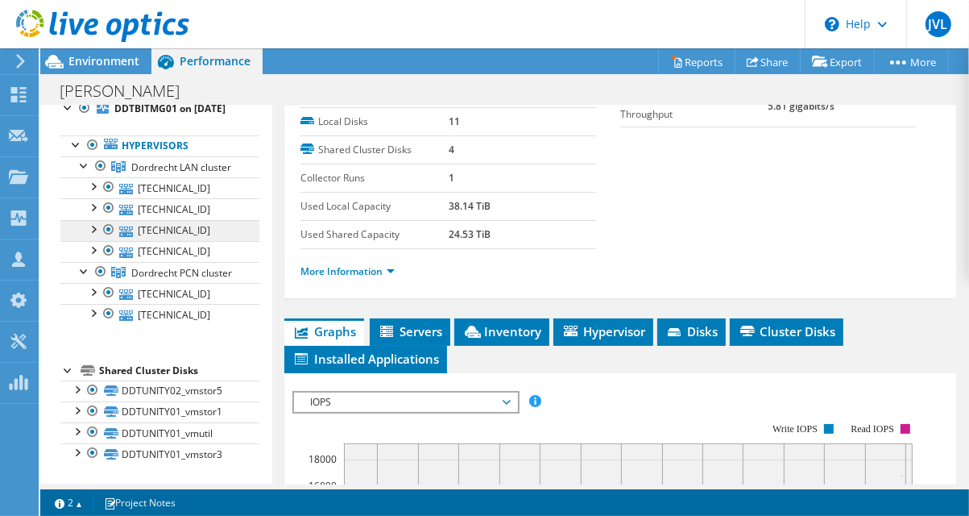
scroll to position [0, 0]
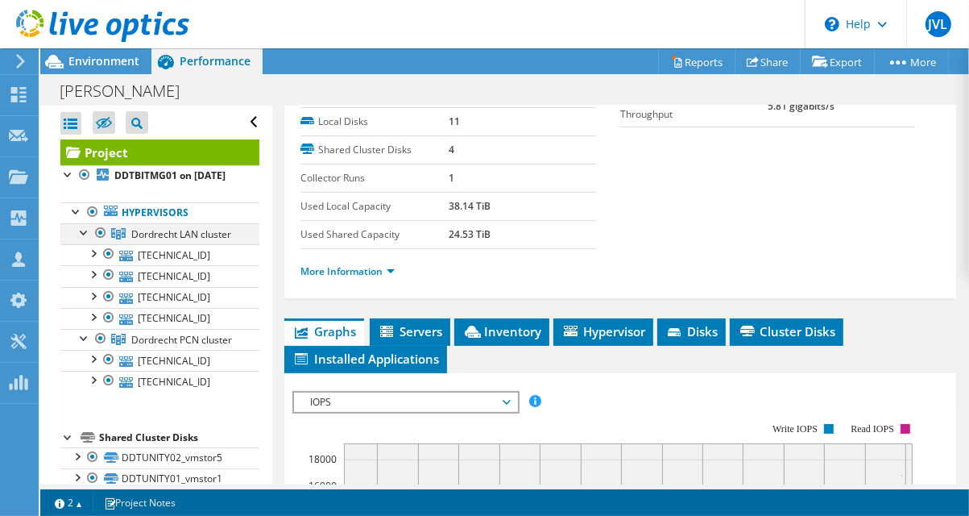
click at [80, 239] on div at bounding box center [85, 231] width 16 height 16
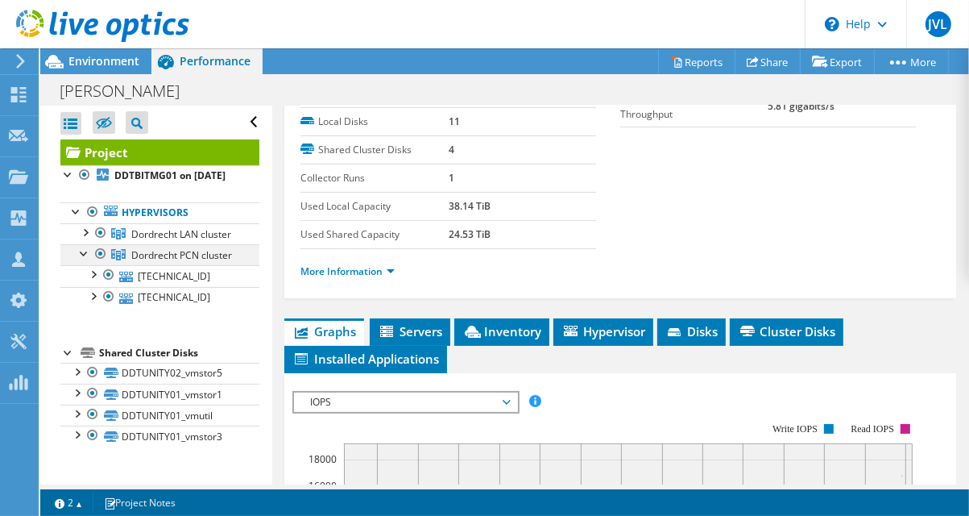
click at [81, 260] on div at bounding box center [85, 252] width 16 height 16
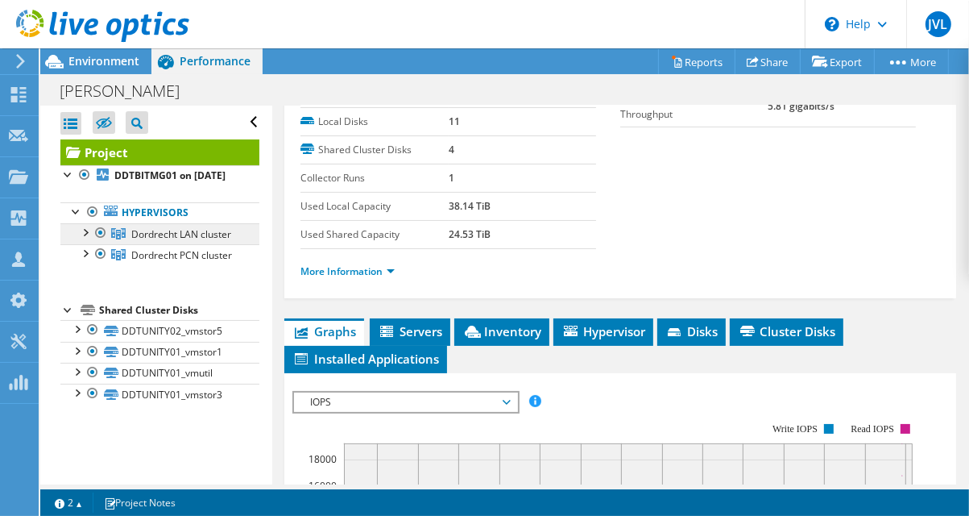
click at [160, 241] on span "Dordrecht LAN cluster" at bounding box center [181, 234] width 100 height 14
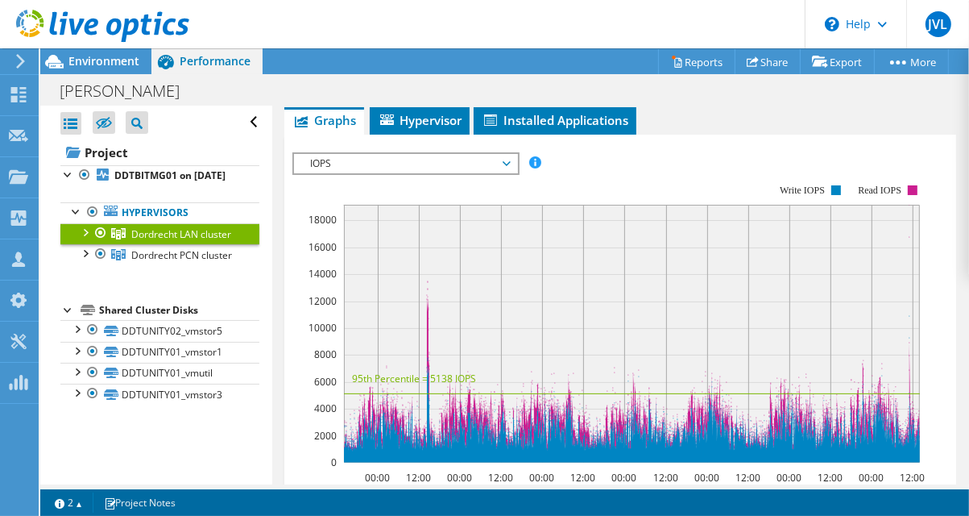
scroll to position [340, 0]
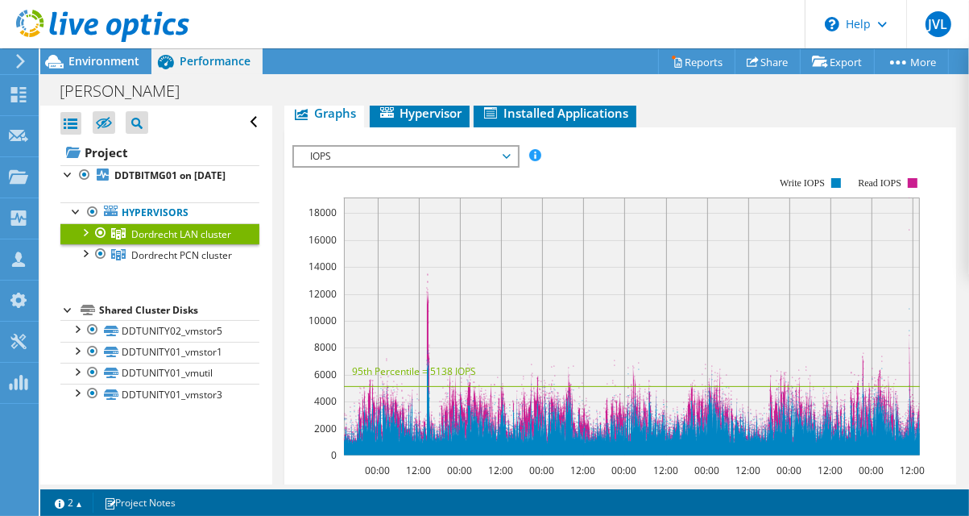
click at [504, 147] on span "IOPS" at bounding box center [405, 156] width 207 height 19
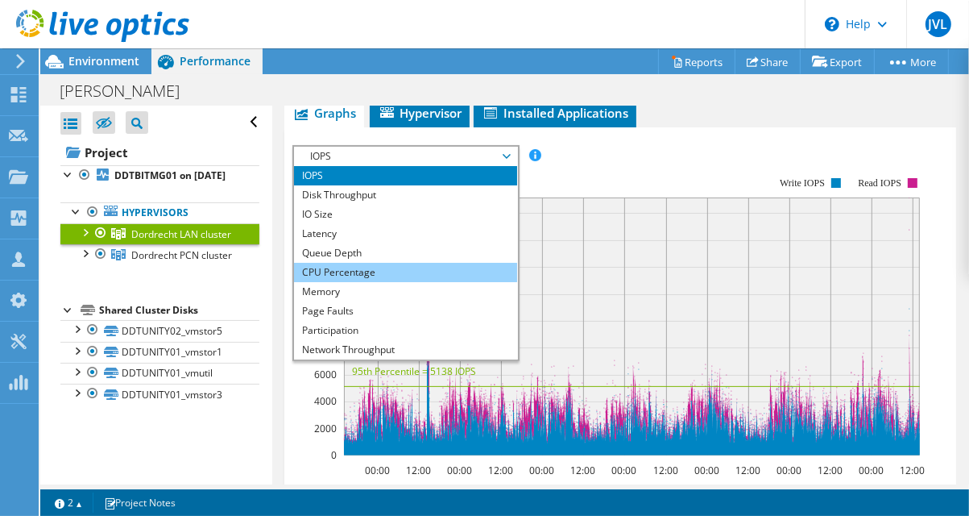
click at [425, 263] on li "CPU Percentage" at bounding box center [405, 272] width 223 height 19
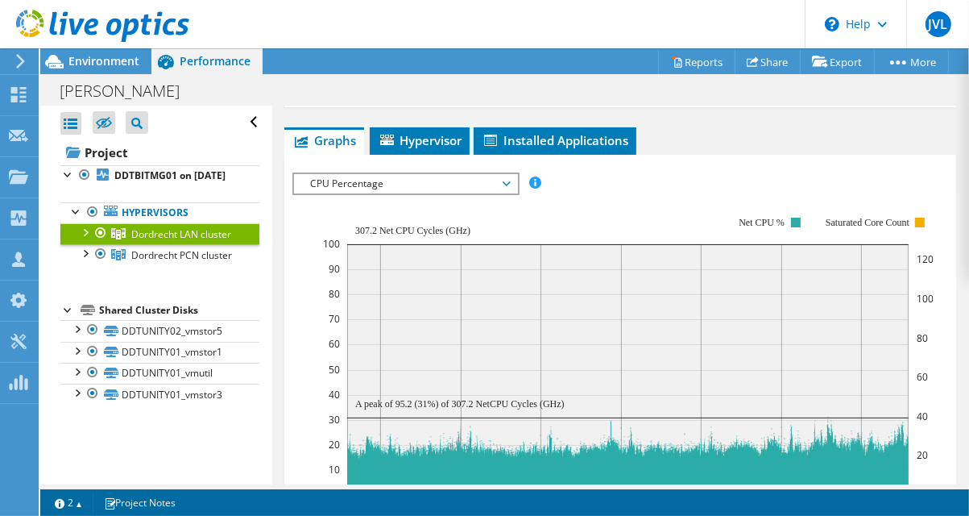
scroll to position [242, 0]
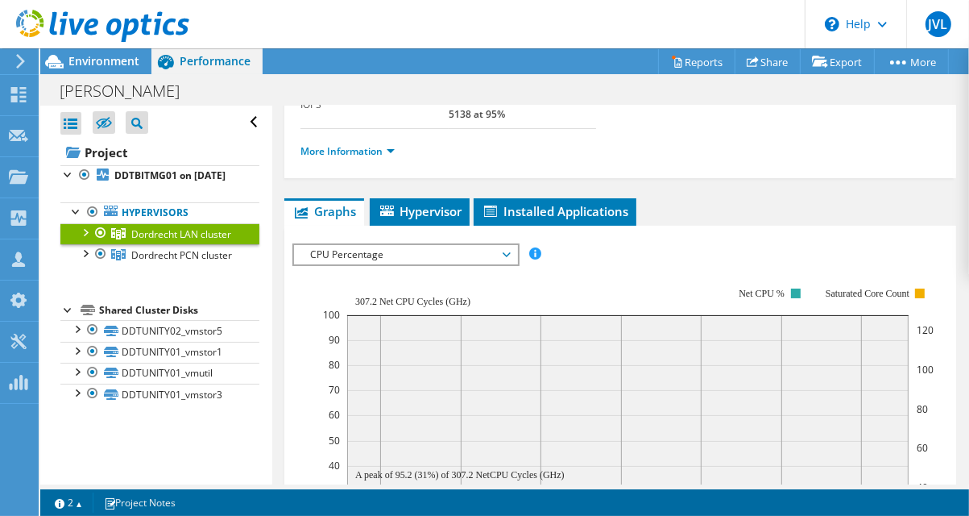
click at [455, 245] on span "CPU Percentage" at bounding box center [405, 254] width 207 height 19
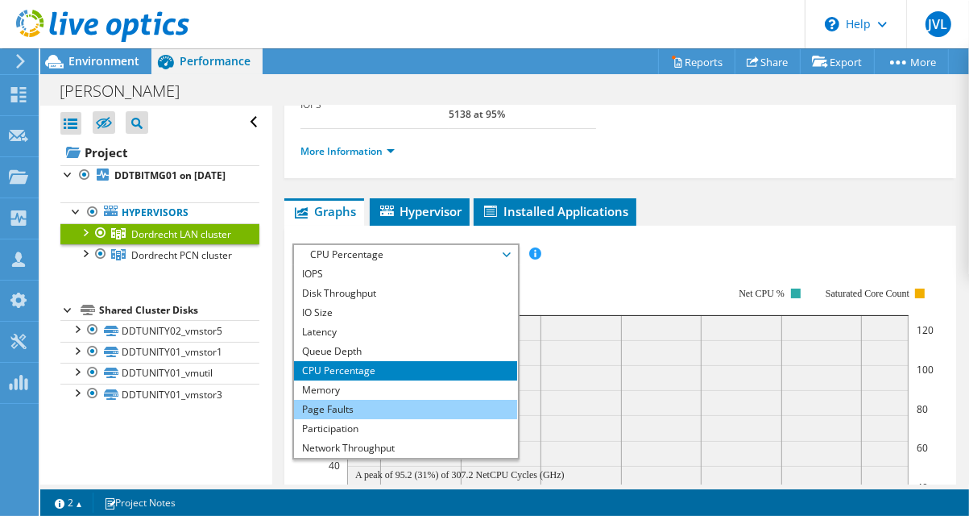
click at [386, 400] on li "Page Faults" at bounding box center [405, 409] width 223 height 19
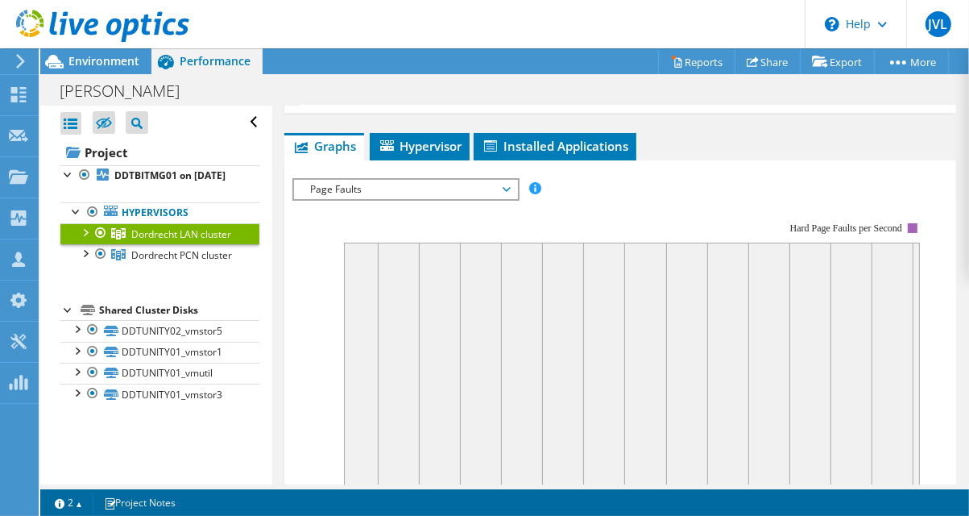
scroll to position [298, 0]
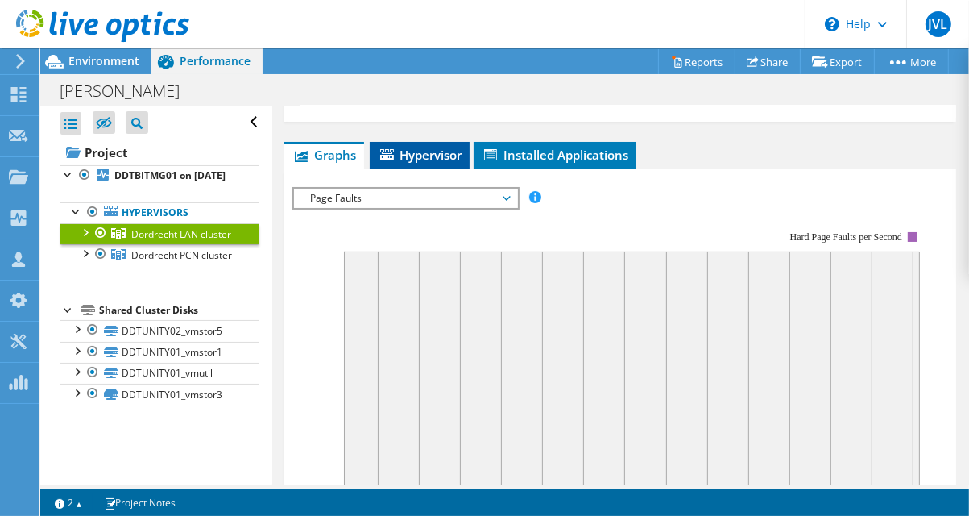
click at [450, 147] on span "Hypervisor" at bounding box center [420, 155] width 84 height 16
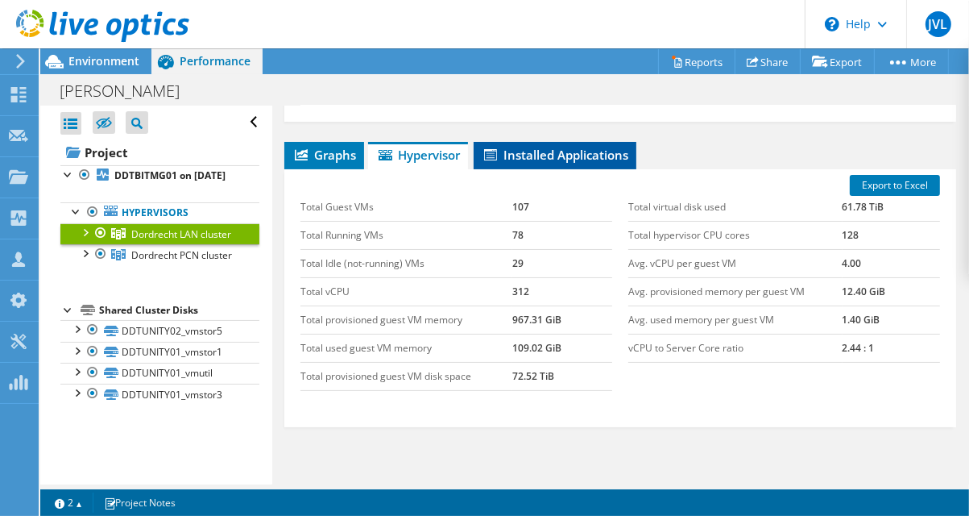
click at [536, 142] on li "Installed Applications" at bounding box center [555, 155] width 163 height 27
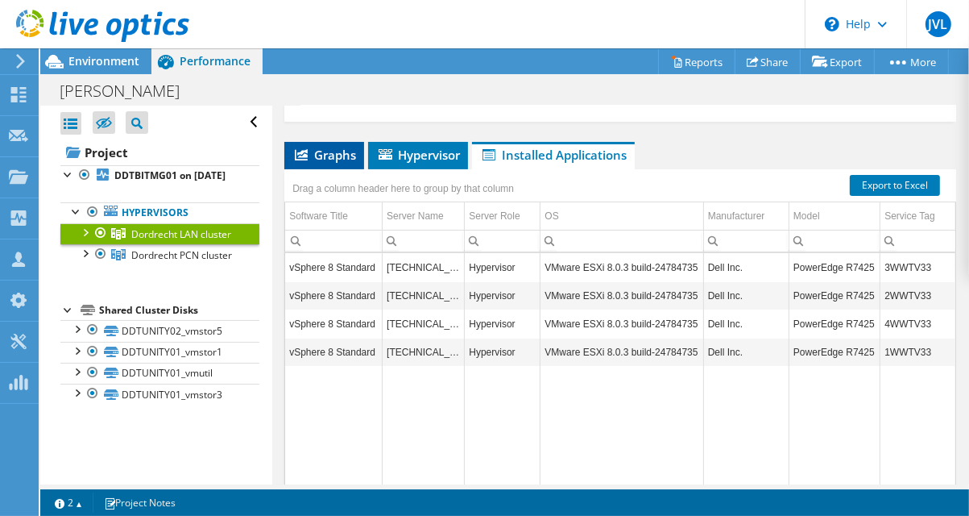
click at [324, 147] on span "Graphs" at bounding box center [325, 155] width 64 height 16
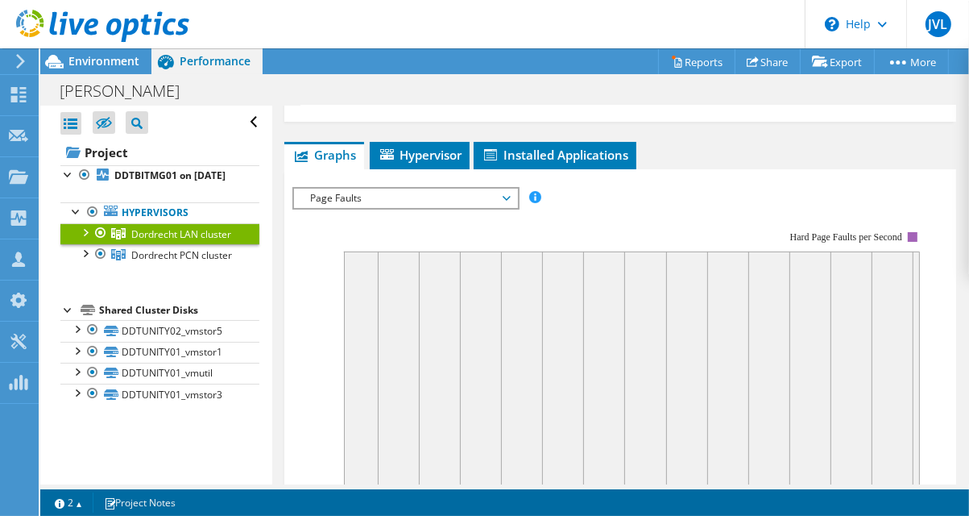
click at [400, 189] on span "Page Faults" at bounding box center [405, 198] width 207 height 19
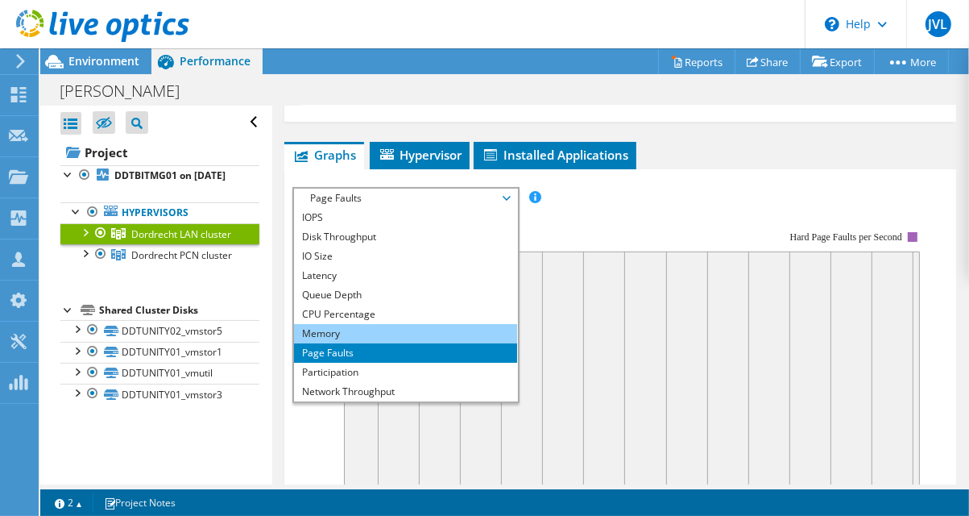
click at [361, 324] on li "Memory" at bounding box center [405, 333] width 223 height 19
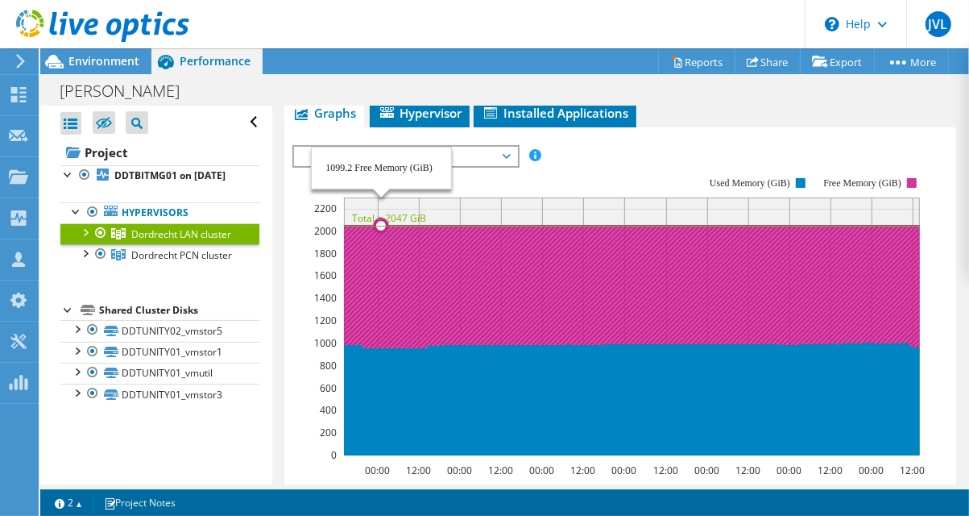
scroll to position [157, 0]
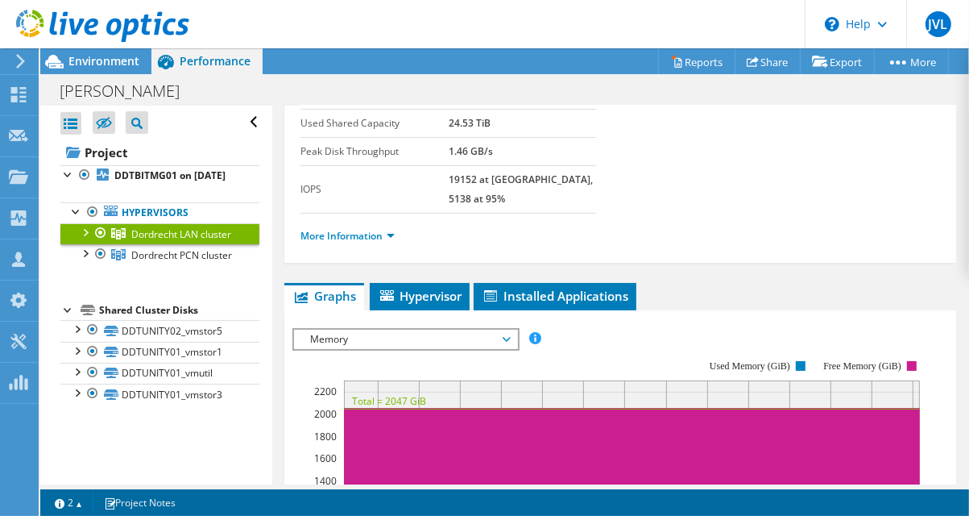
click at [482, 330] on span "Memory" at bounding box center [405, 339] width 207 height 19
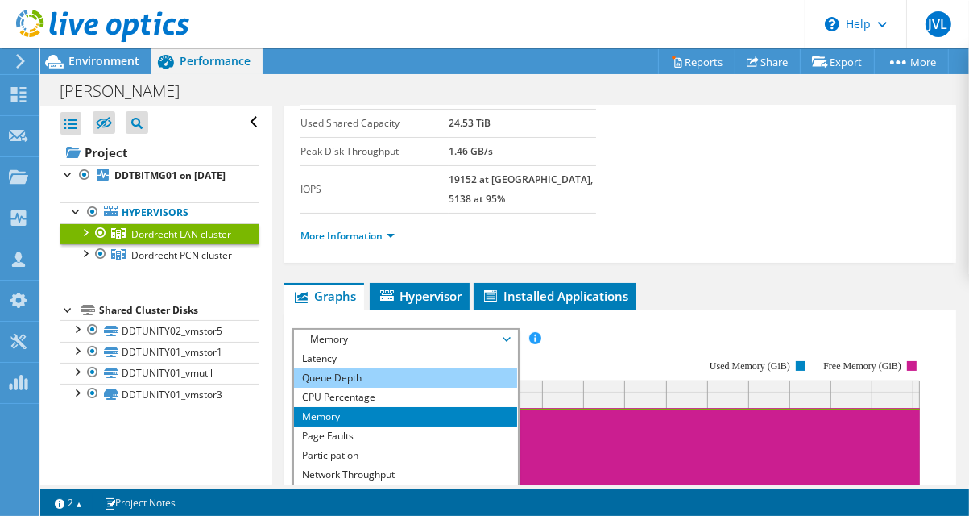
scroll to position [22, 0]
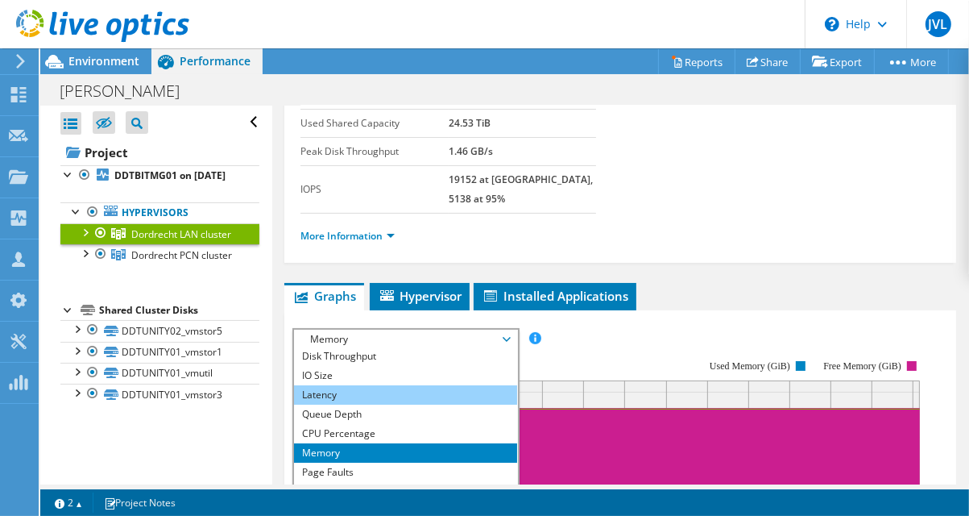
click at [434, 385] on li "Latency" at bounding box center [405, 394] width 223 height 19
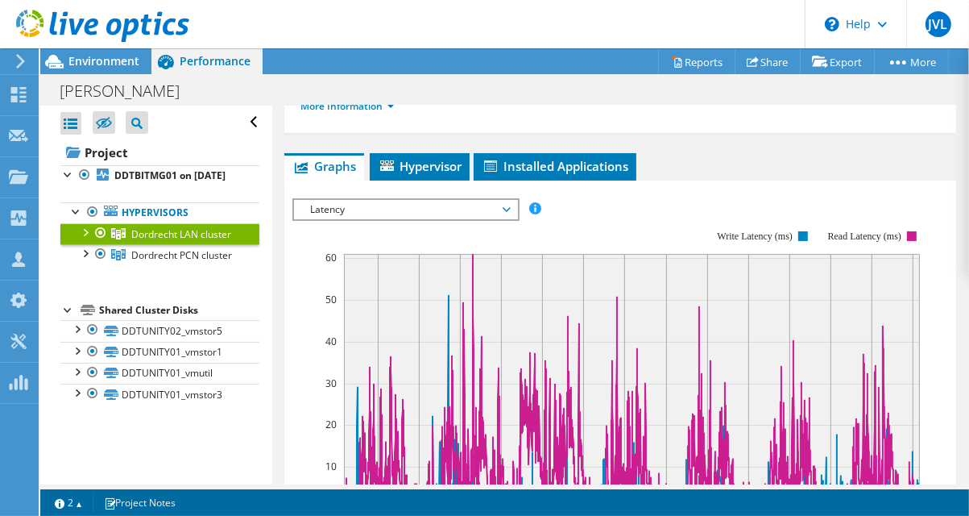
scroll to position [359, 0]
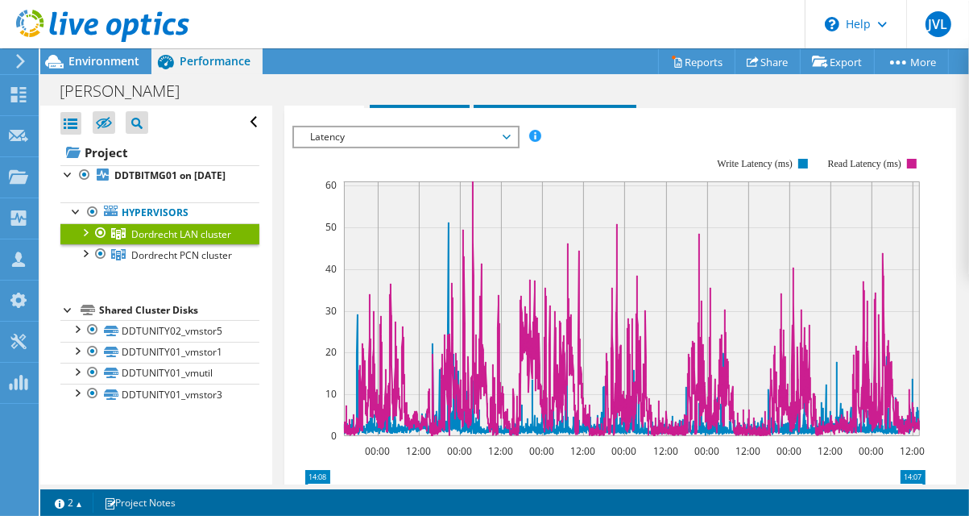
click at [654, 135] on rect at bounding box center [609, 296] width 633 height 322
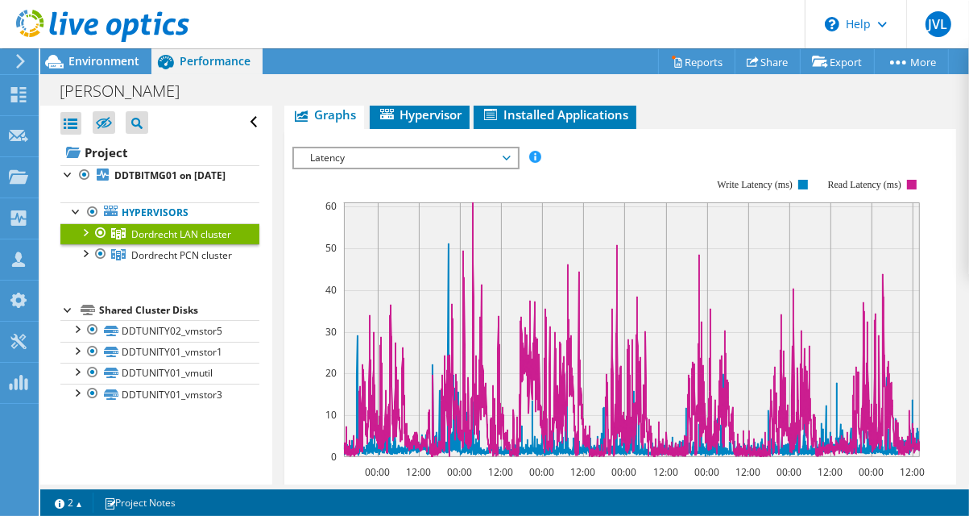
scroll to position [339, 0]
click at [467, 147] on span "Latency" at bounding box center [405, 156] width 207 height 19
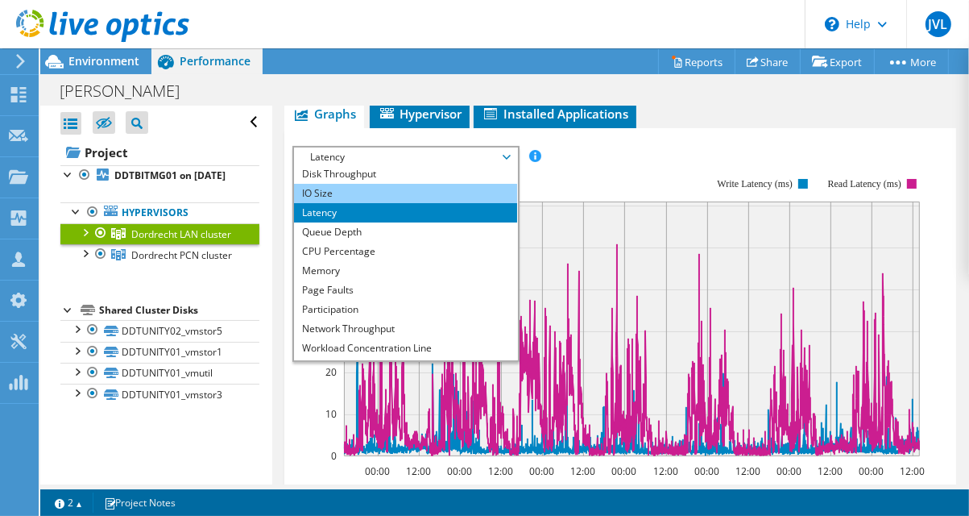
click at [454, 184] on li "IO Size" at bounding box center [405, 193] width 223 height 19
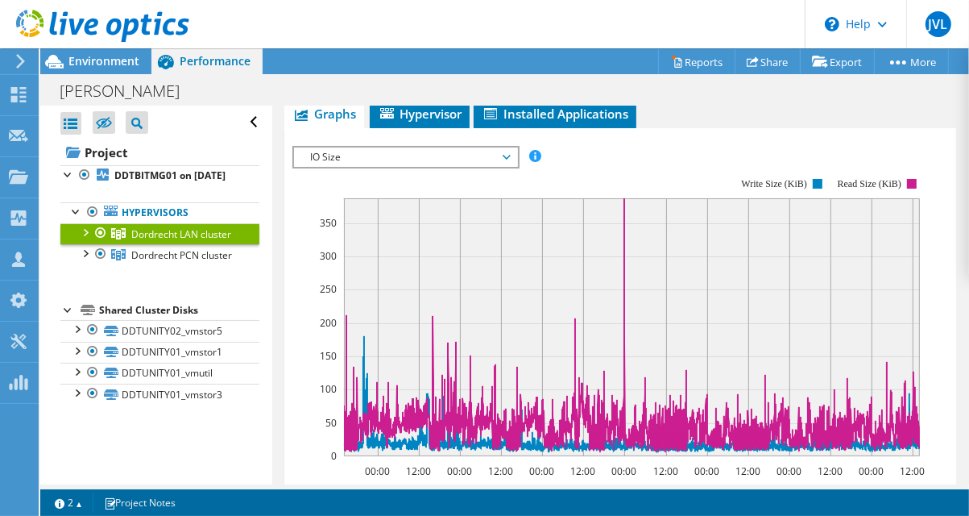
click at [493, 147] on span "IO Size" at bounding box center [405, 156] width 207 height 19
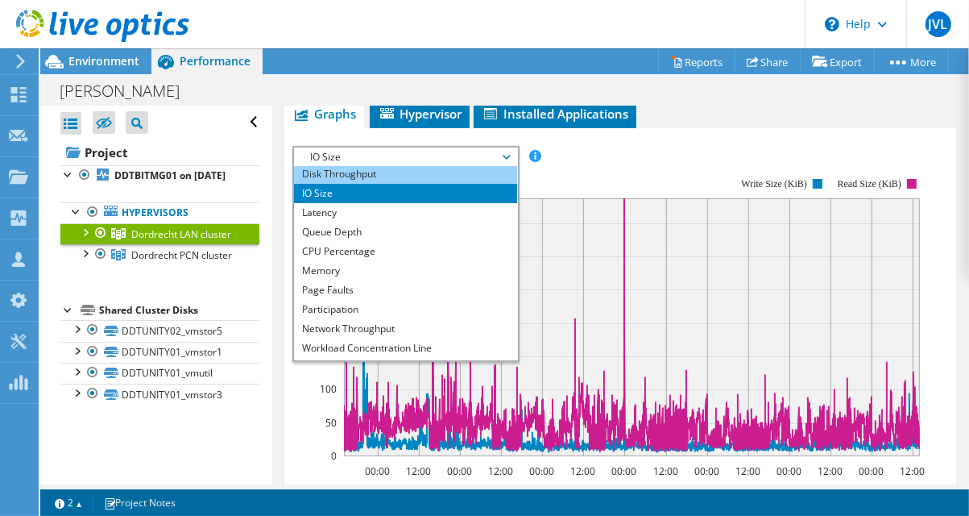
click at [471, 164] on li "Disk Throughput" at bounding box center [405, 173] width 223 height 19
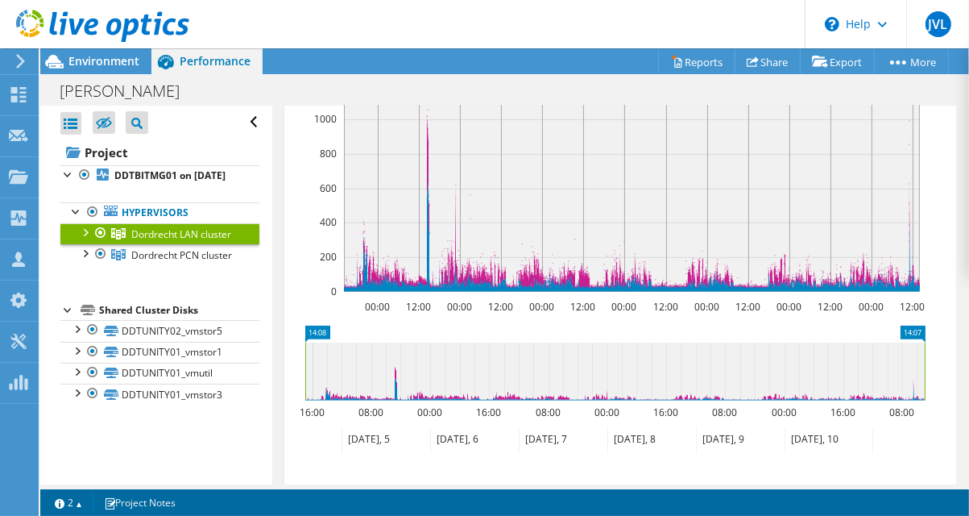
scroll to position [511, 0]
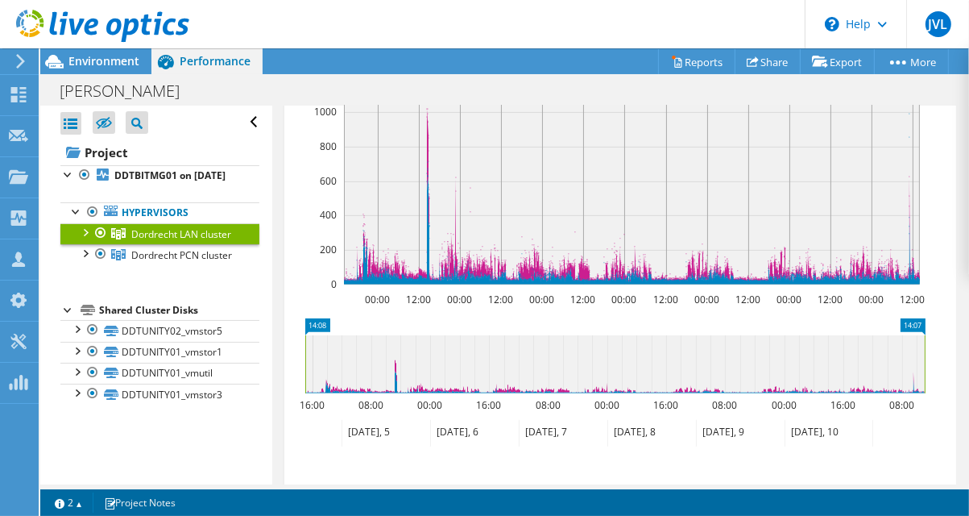
click at [364, 341] on icon at bounding box center [615, 364] width 620 height 58
drag, startPoint x: 374, startPoint y: 342, endPoint x: 416, endPoint y: 343, distance: 41.9
click at [416, 343] on icon at bounding box center [615, 364] width 620 height 58
drag, startPoint x: 416, startPoint y: 343, endPoint x: 380, endPoint y: 344, distance: 35.5
click at [380, 344] on icon at bounding box center [615, 364] width 620 height 58
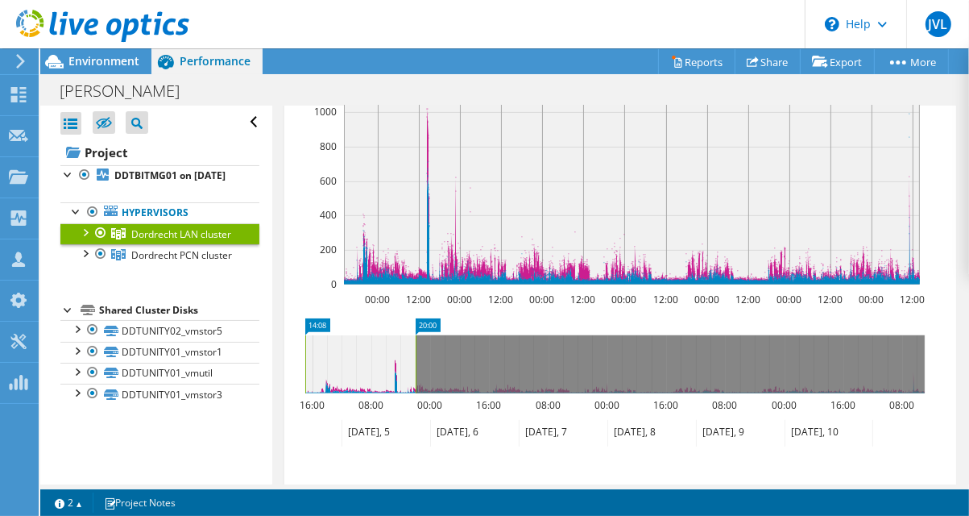
drag, startPoint x: 926, startPoint y: 338, endPoint x: 407, endPoint y: 370, distance: 519.9
click at [416, 371] on icon "14:08 20:00 16:00 08:00 00:00 16:00 08:00 00:00 16:00 08:00 00:00 16:00 08:00 F…" at bounding box center [615, 382] width 645 height 129
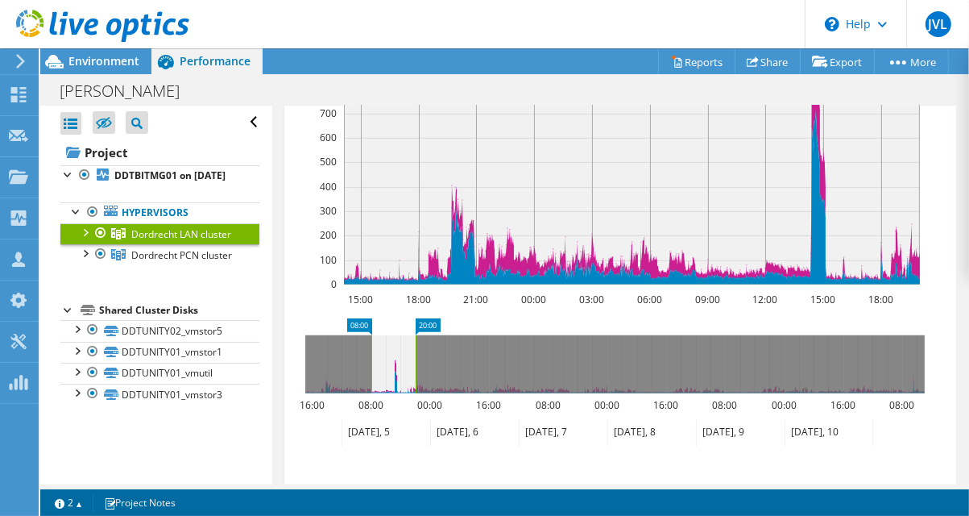
drag, startPoint x: 305, startPoint y: 338, endPoint x: 377, endPoint y: 334, distance: 71.8
click at [372, 337] on rect at bounding box center [371, 364] width 6 height 58
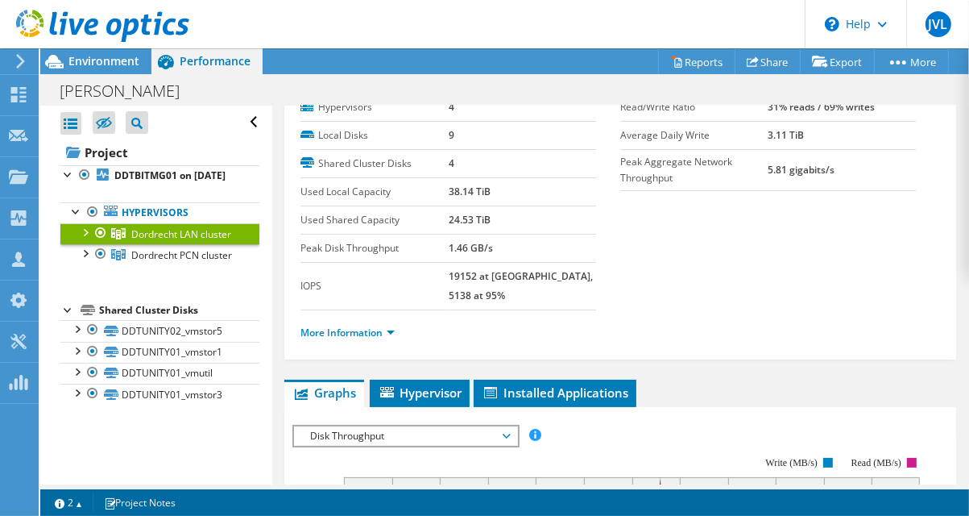
scroll to position [0, 0]
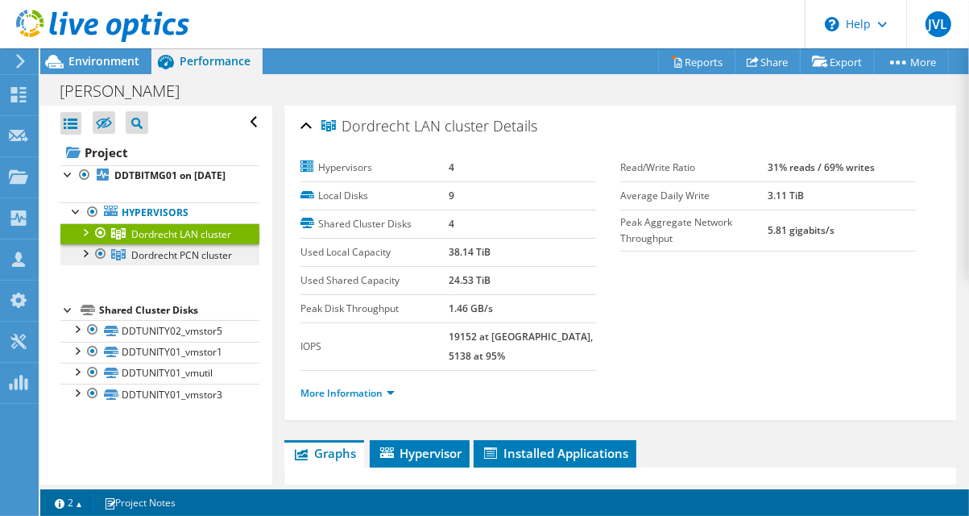
click at [154, 262] on span "Dordrecht PCN cluster" at bounding box center [181, 255] width 101 height 14
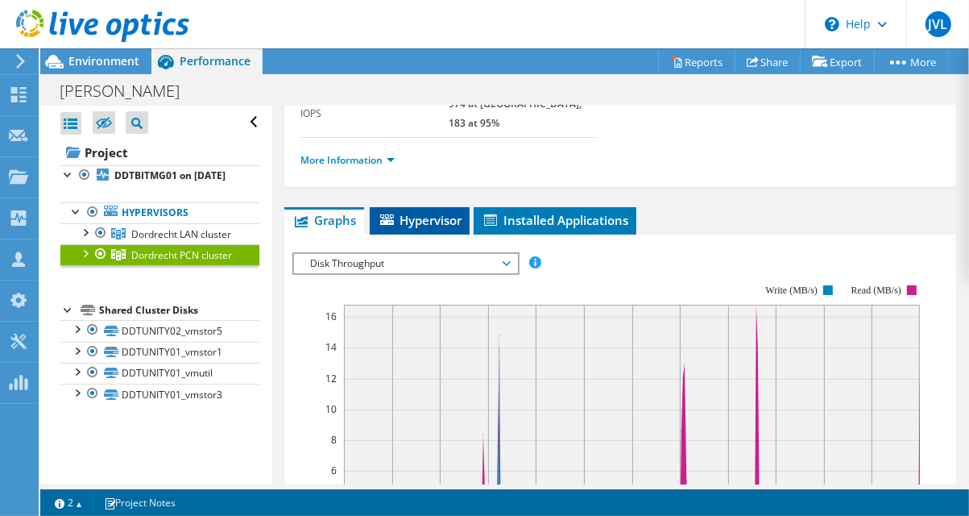
scroll to position [242, 0]
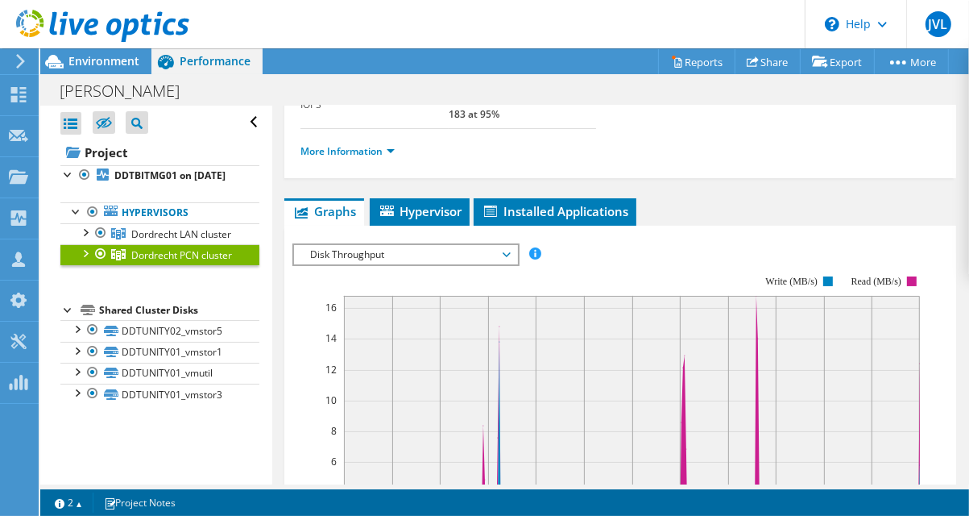
click at [492, 235] on div "IOPS Disk Throughput IO Size Latency Queue Depth CPU Percentage Memory Page Fau…" at bounding box center [621, 514] width 656 height 558
click at [492, 245] on span "Disk Throughput" at bounding box center [405, 254] width 207 height 19
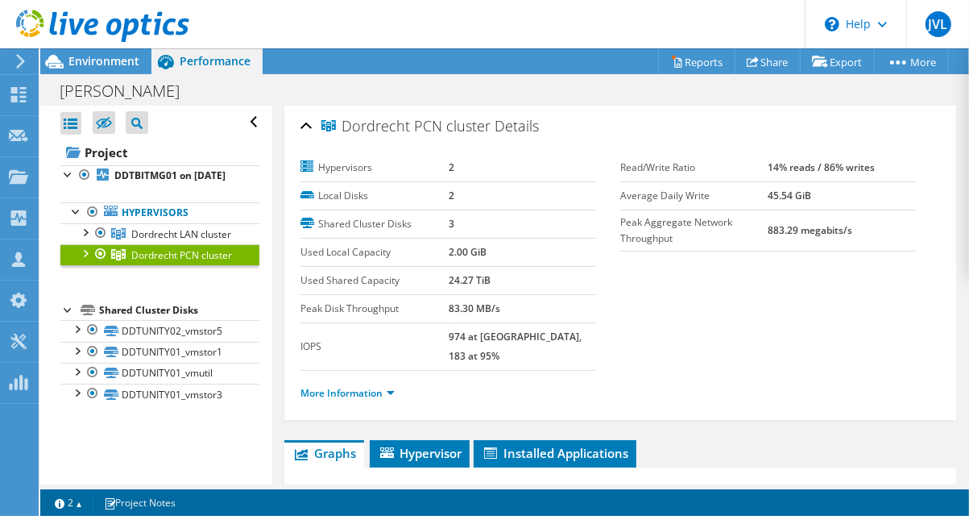
scroll to position [22, 0]
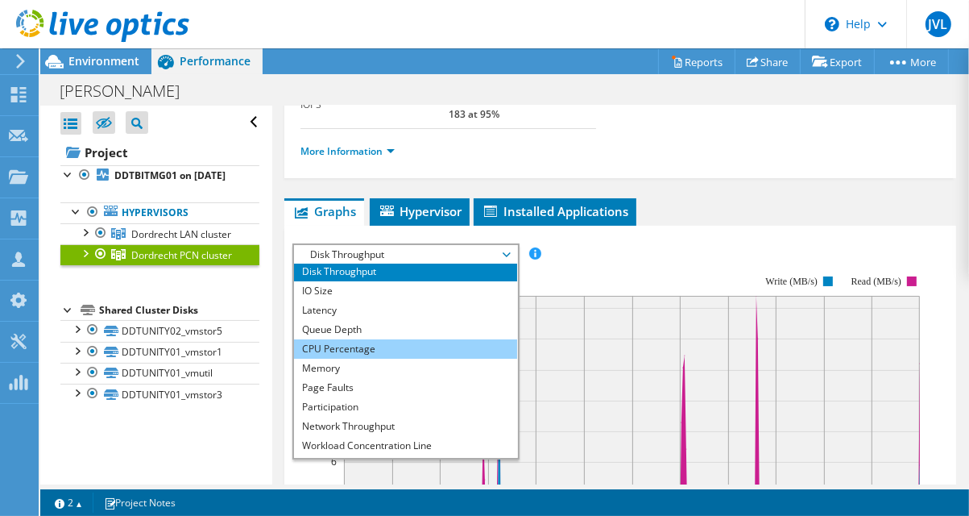
click at [427, 339] on li "CPU Percentage" at bounding box center [405, 348] width 223 height 19
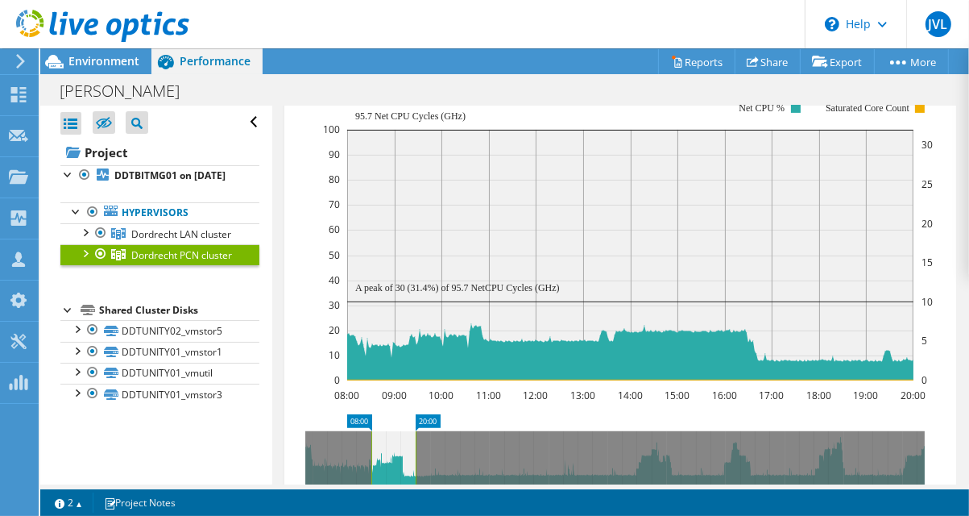
scroll to position [442, 0]
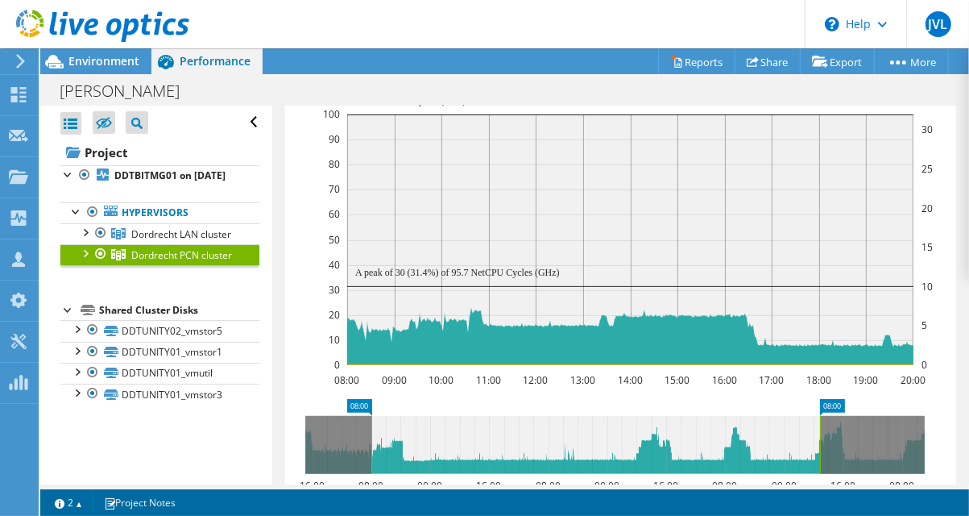
drag, startPoint x: 414, startPoint y: 413, endPoint x: 820, endPoint y: 414, distance: 405.3
click at [820, 416] on rect at bounding box center [820, 445] width 6 height 58
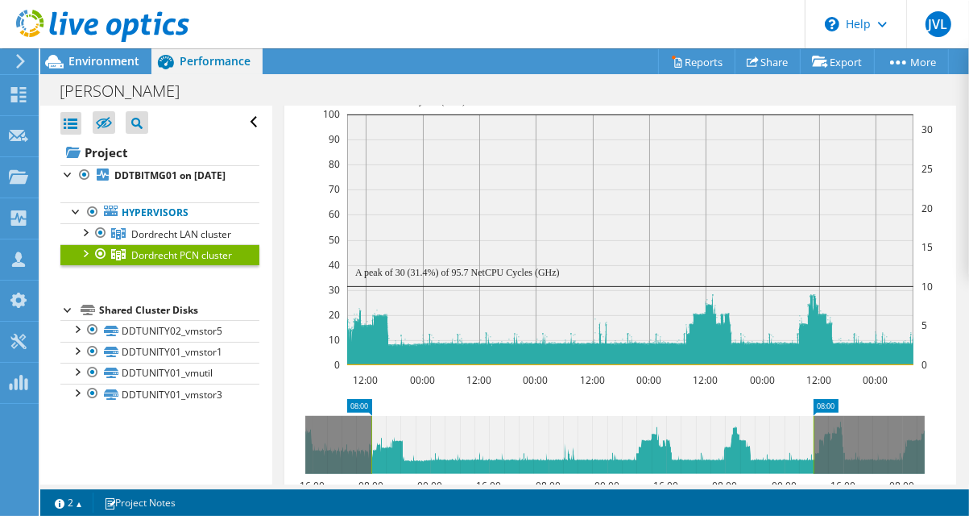
click at [820, 416] on icon at bounding box center [615, 445] width 620 height 58
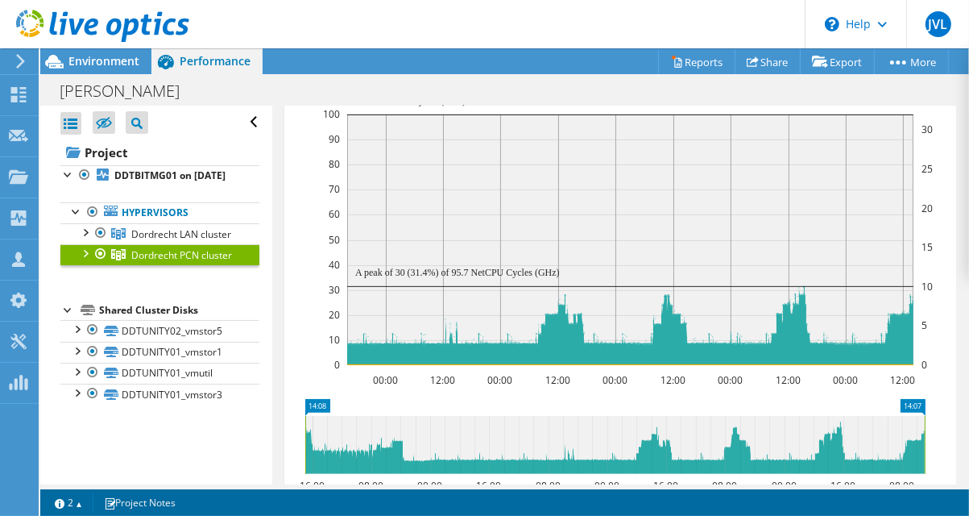
drag, startPoint x: 490, startPoint y: 410, endPoint x: 573, endPoint y: 452, distance: 93.0
click at [271, 418] on div "Open All Close All Hide Excluded Nodes Project Tree Filter" at bounding box center [504, 295] width 929 height 379
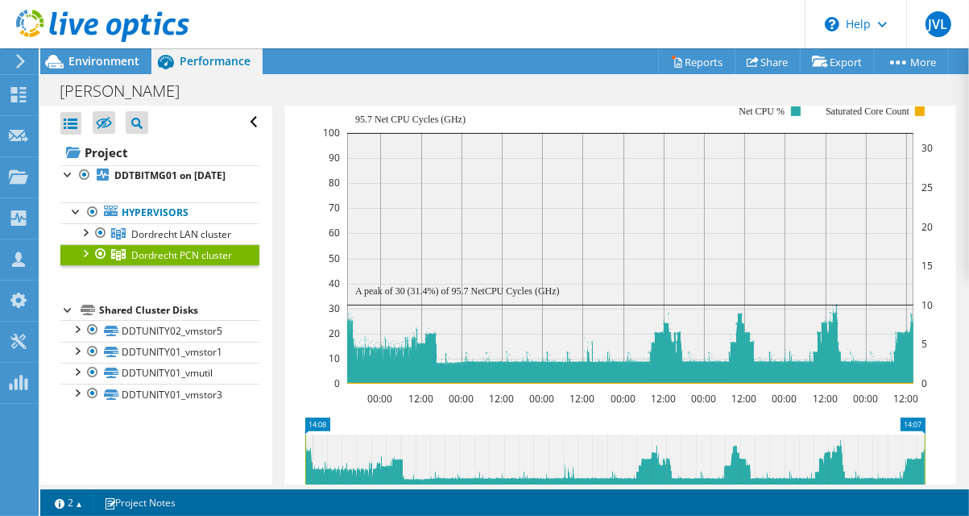
scroll to position [413, 0]
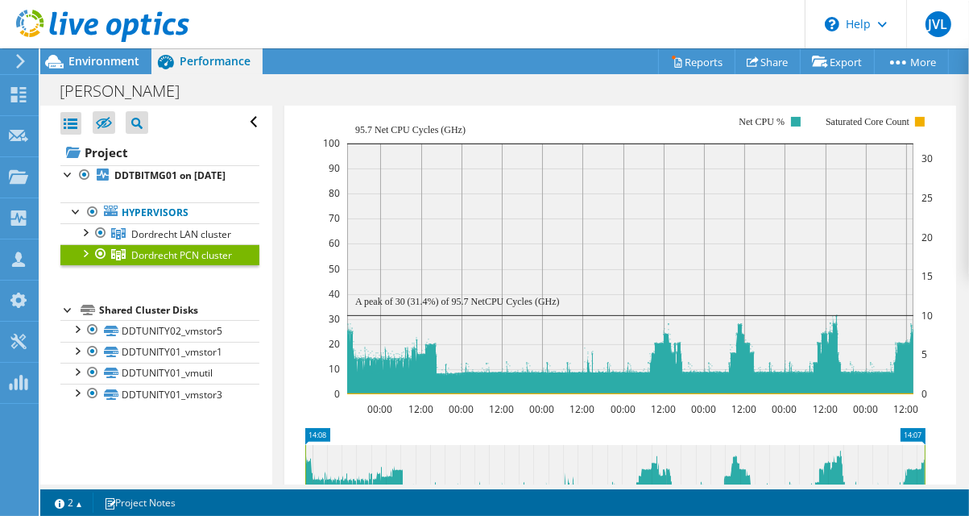
click at [81, 260] on div at bounding box center [85, 252] width 16 height 16
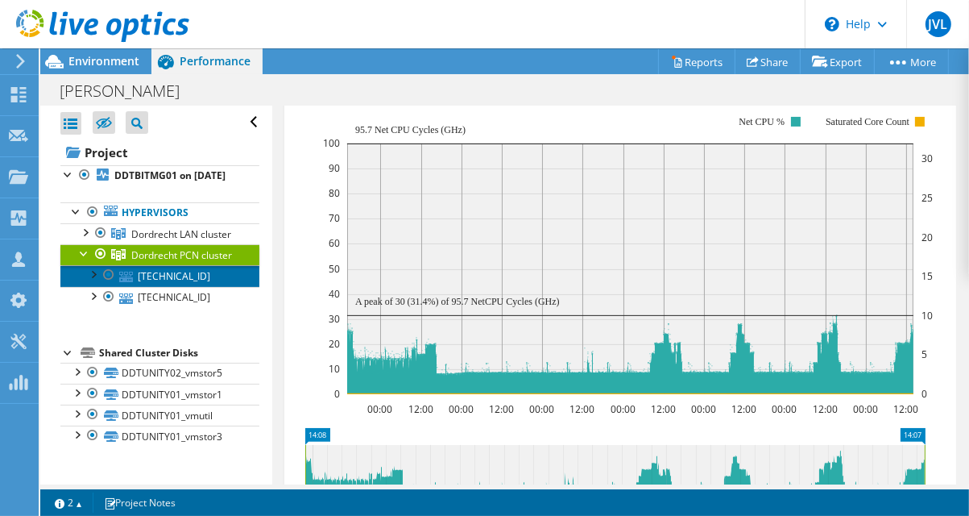
click at [184, 286] on link "[TECHNICAL_ID]" at bounding box center [159, 275] width 199 height 21
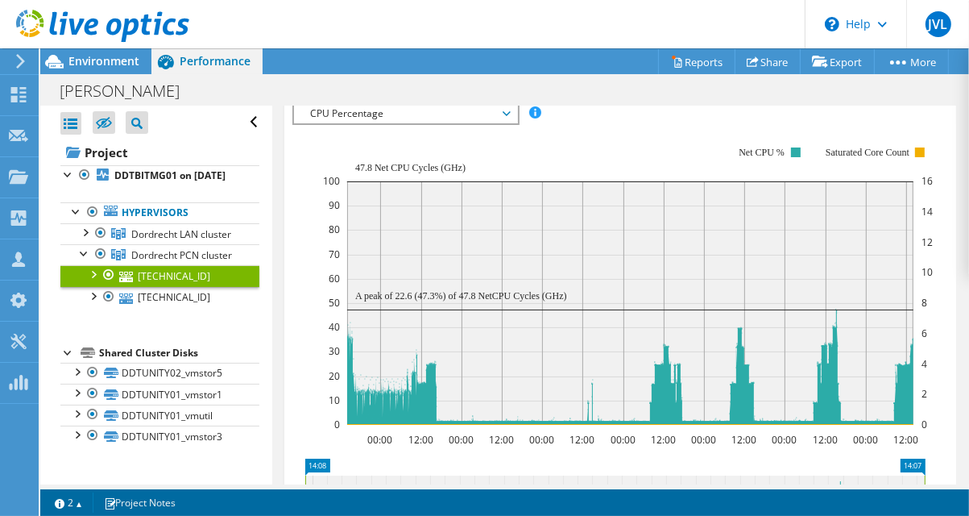
scroll to position [463, 0]
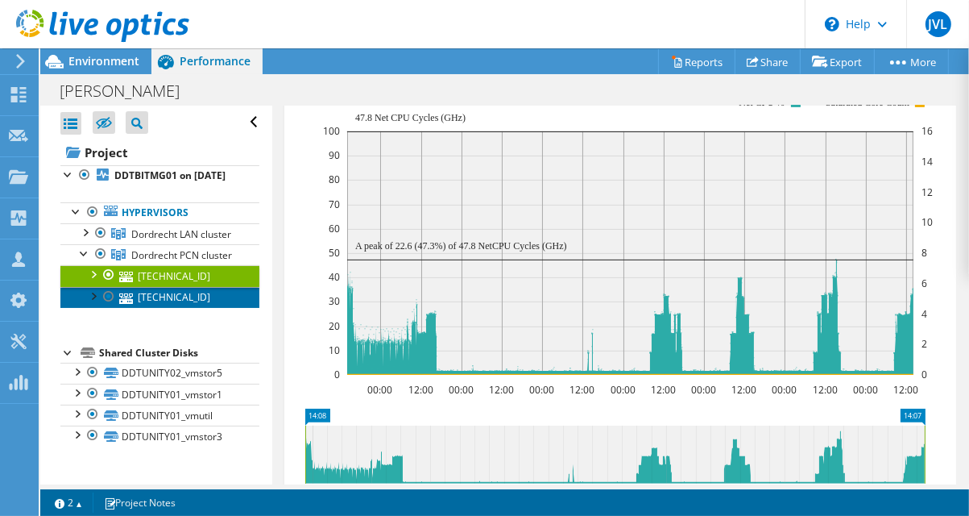
click at [177, 308] on link "[TECHNICAL_ID]" at bounding box center [159, 297] width 199 height 21
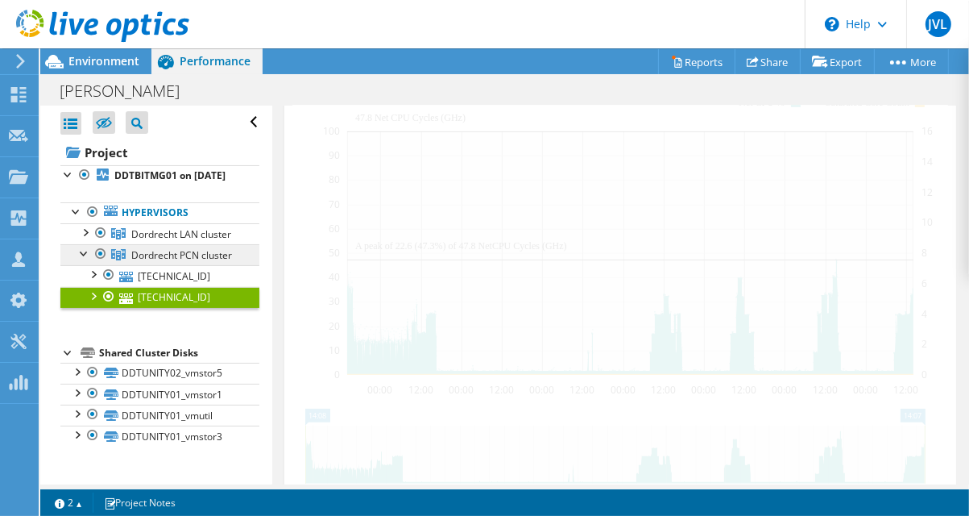
click at [164, 262] on span "Dordrecht PCN cluster" at bounding box center [181, 255] width 101 height 14
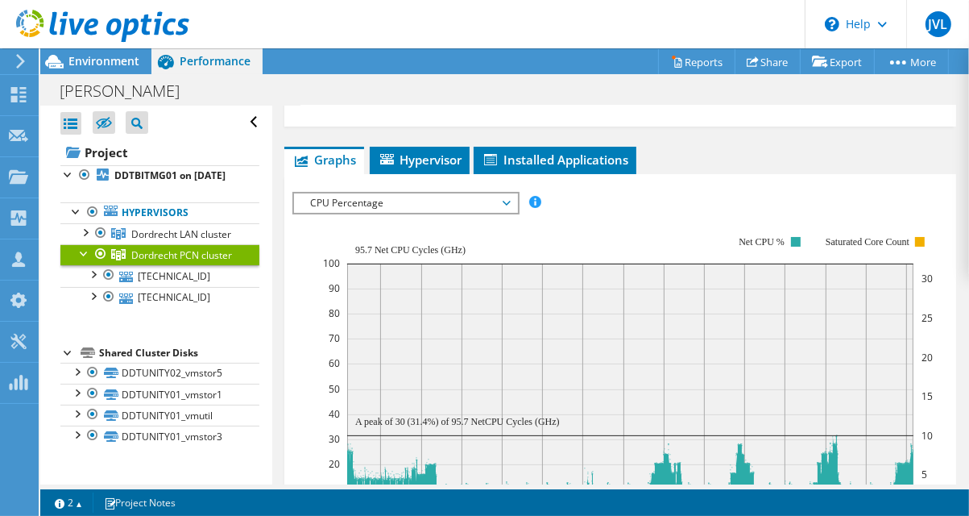
scroll to position [284, 0]
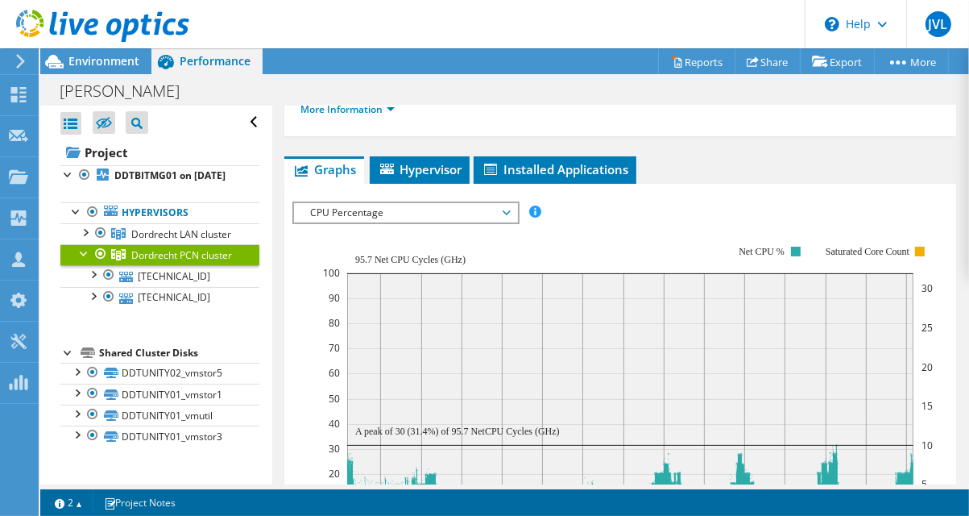
click at [512, 203] on span "CPU Percentage" at bounding box center [405, 212] width 223 height 19
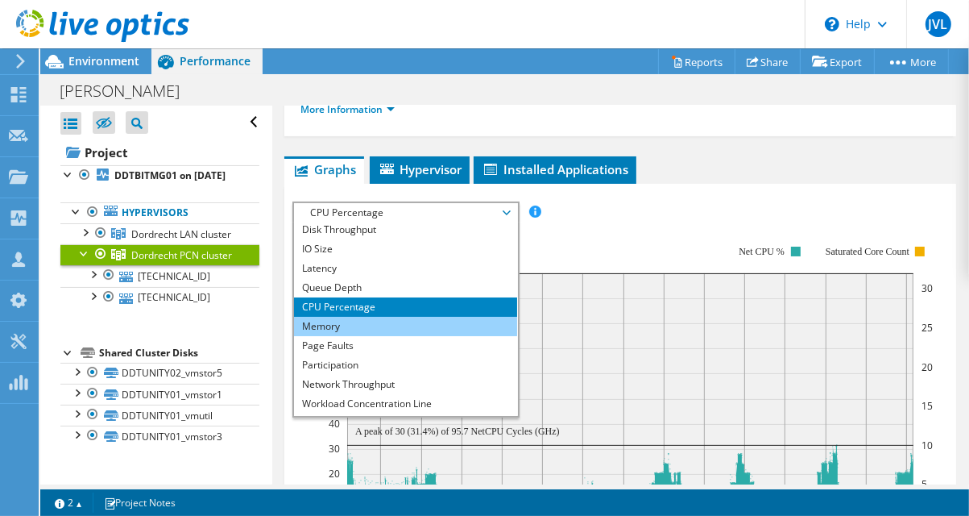
click at [453, 317] on li "Memory" at bounding box center [405, 326] width 223 height 19
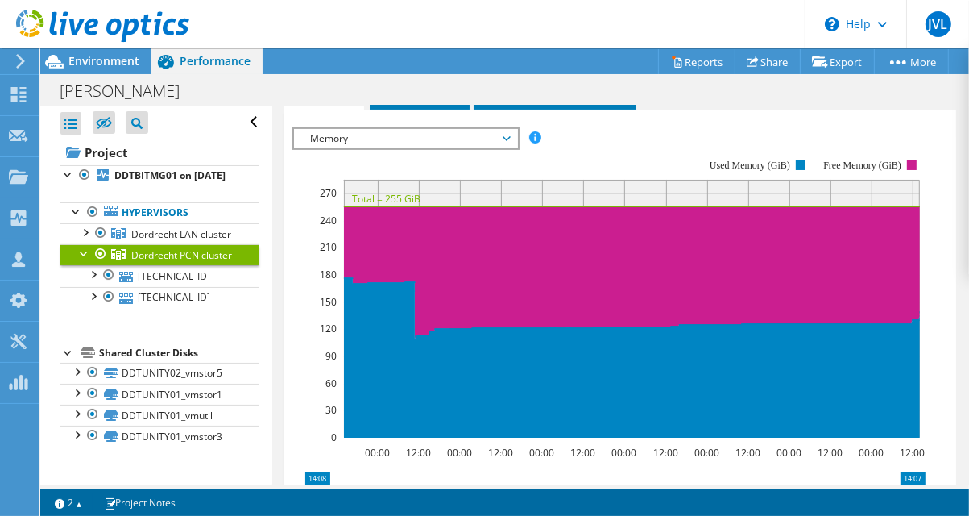
scroll to position [15, 0]
click at [506, 129] on span "Memory" at bounding box center [405, 138] width 207 height 19
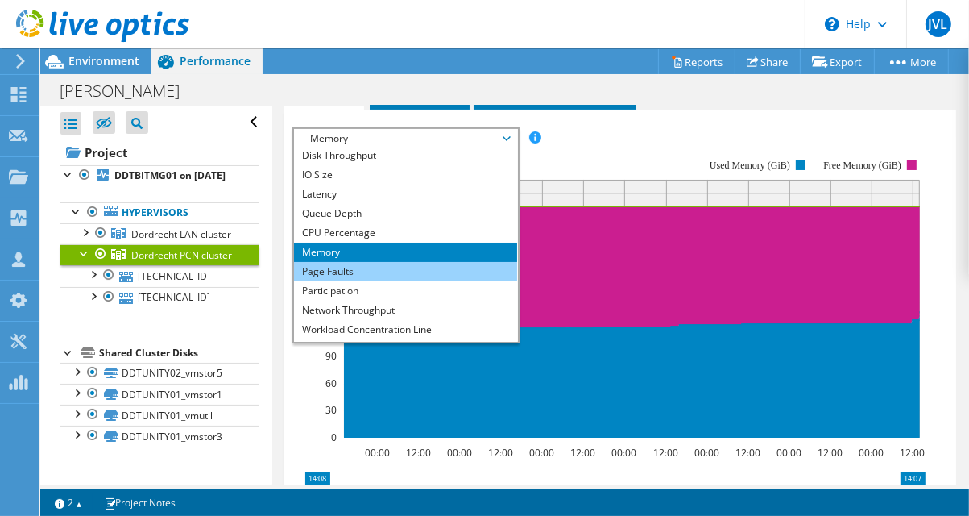
click at [424, 262] on li "Page Faults" at bounding box center [405, 271] width 223 height 19
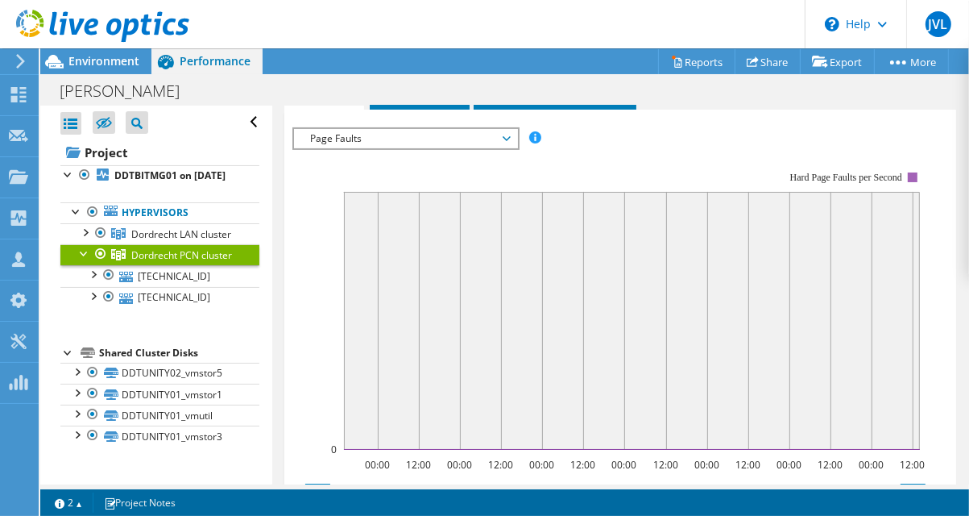
click at [508, 129] on span "Page Faults" at bounding box center [405, 138] width 207 height 19
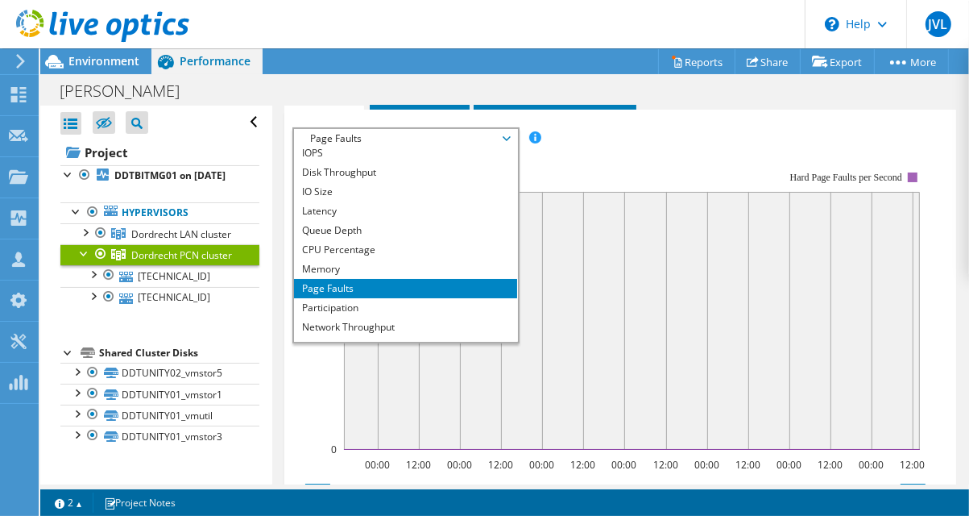
scroll to position [0, 0]
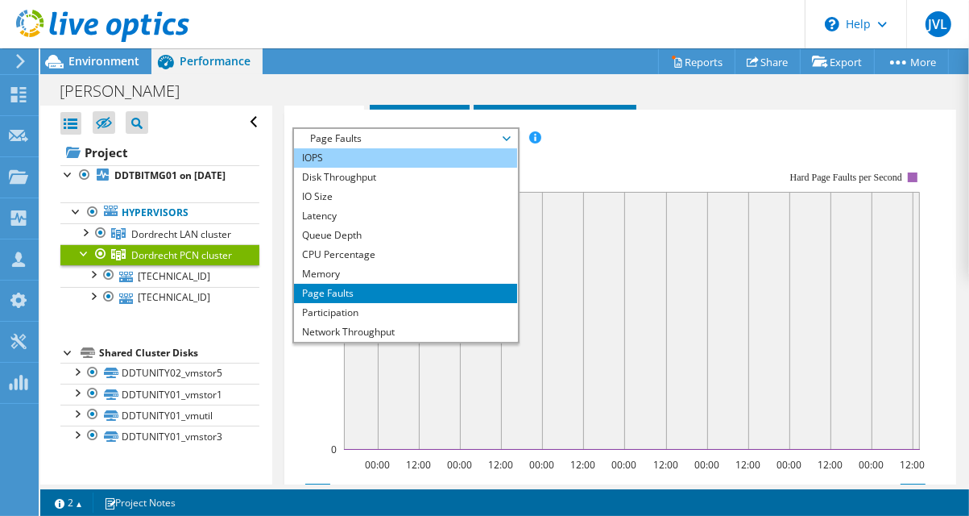
click at [490, 148] on li "IOPS" at bounding box center [405, 157] width 223 height 19
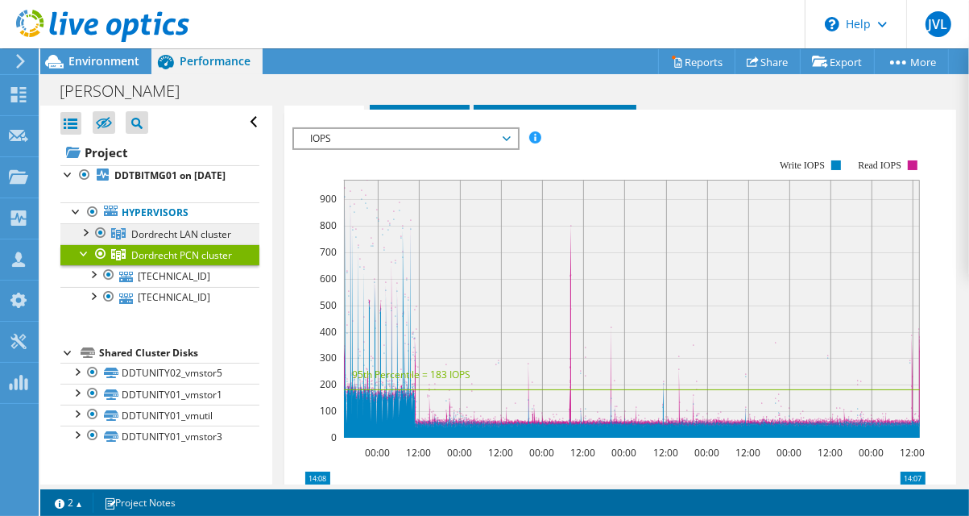
click at [168, 244] on link "Dordrecht LAN cluster" at bounding box center [159, 233] width 199 height 21
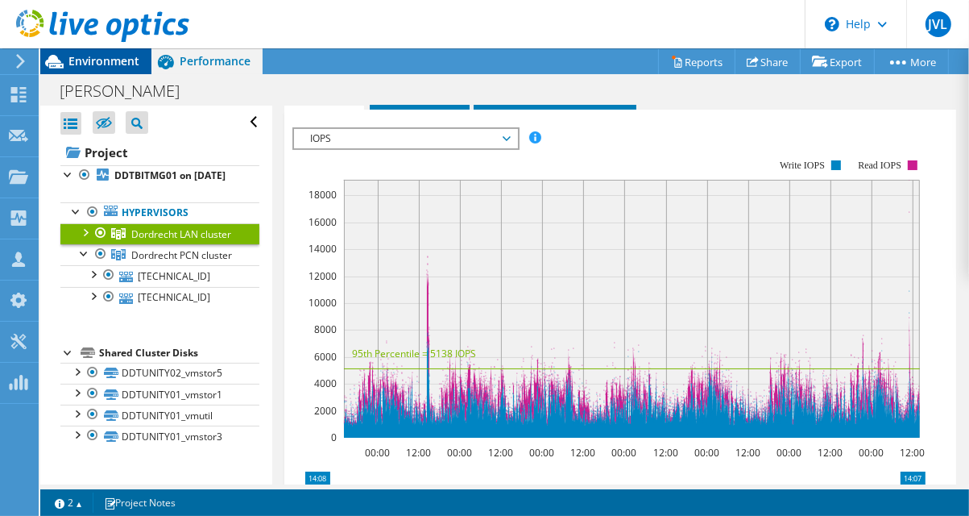
click at [110, 64] on span "Environment" at bounding box center [103, 60] width 71 height 15
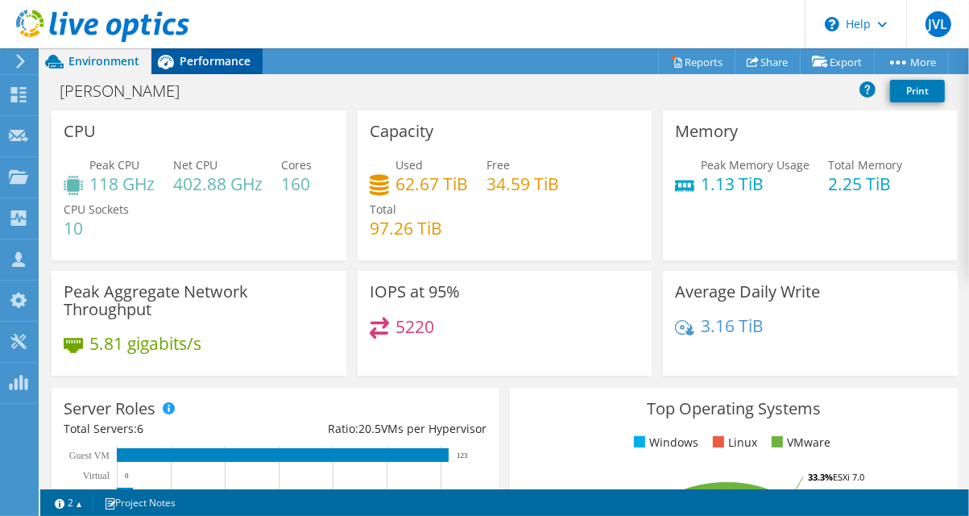
click at [221, 65] on span "Performance" at bounding box center [215, 60] width 71 height 15
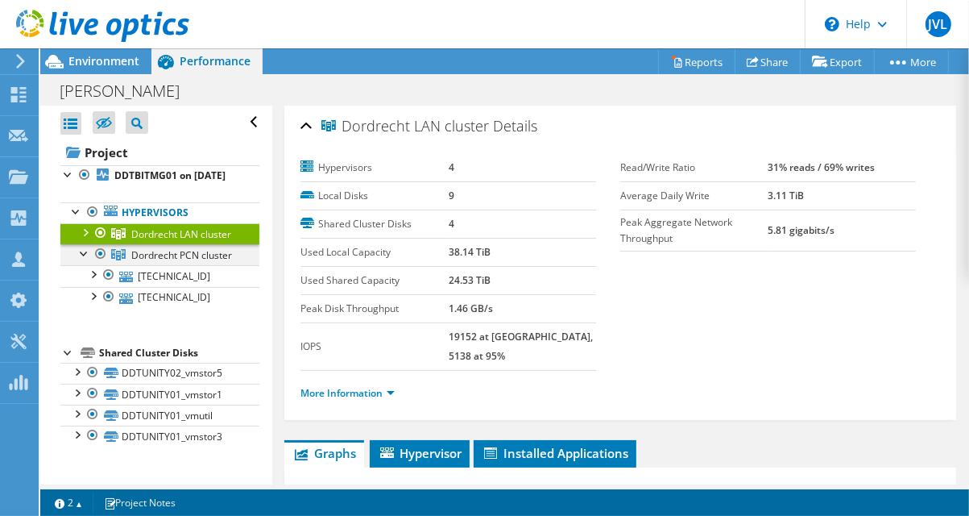
click at [82, 260] on div at bounding box center [85, 252] width 16 height 16
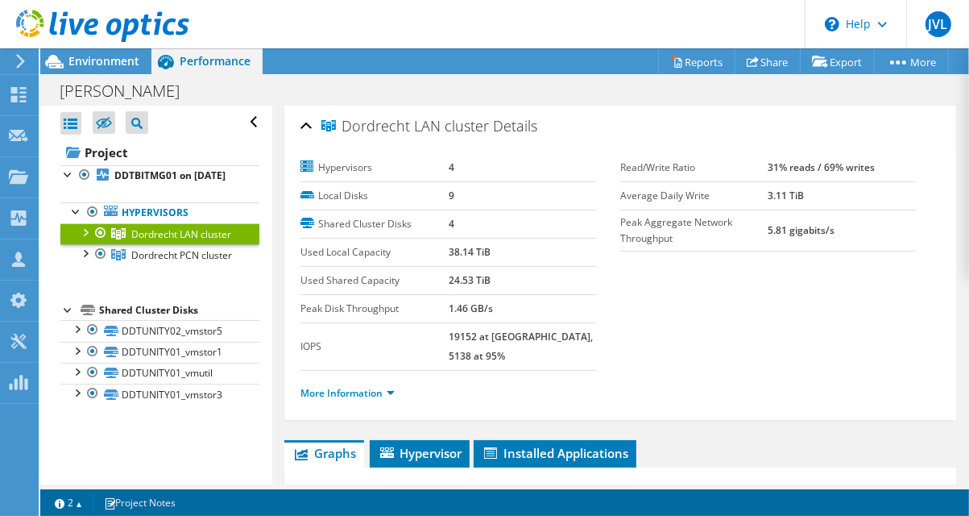
click at [85, 239] on div at bounding box center [85, 231] width 16 height 16
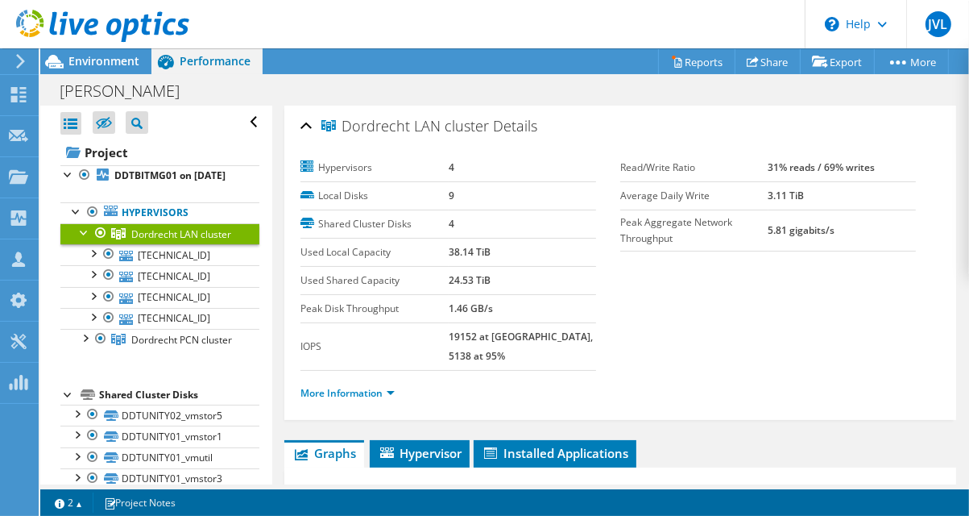
click at [85, 239] on div at bounding box center [85, 231] width 16 height 16
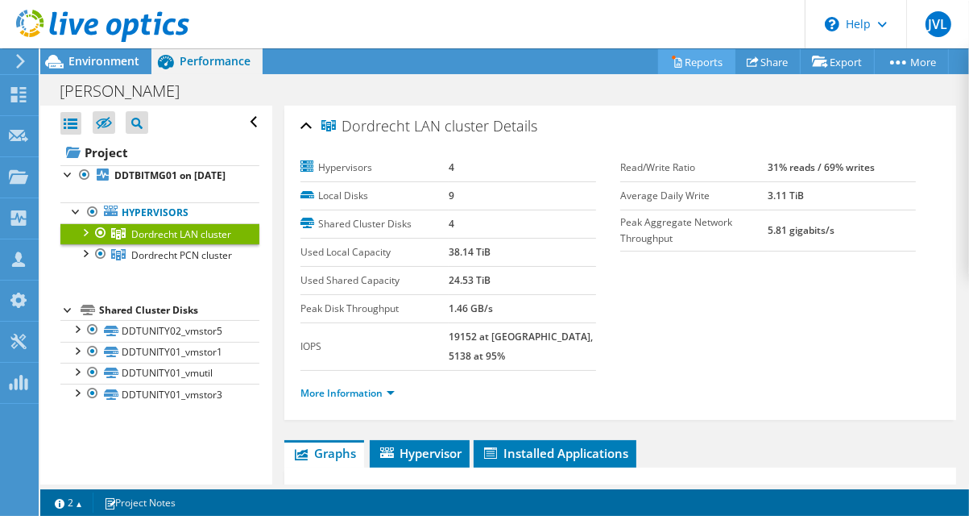
click at [680, 58] on link "Reports" at bounding box center [696, 61] width 77 height 25
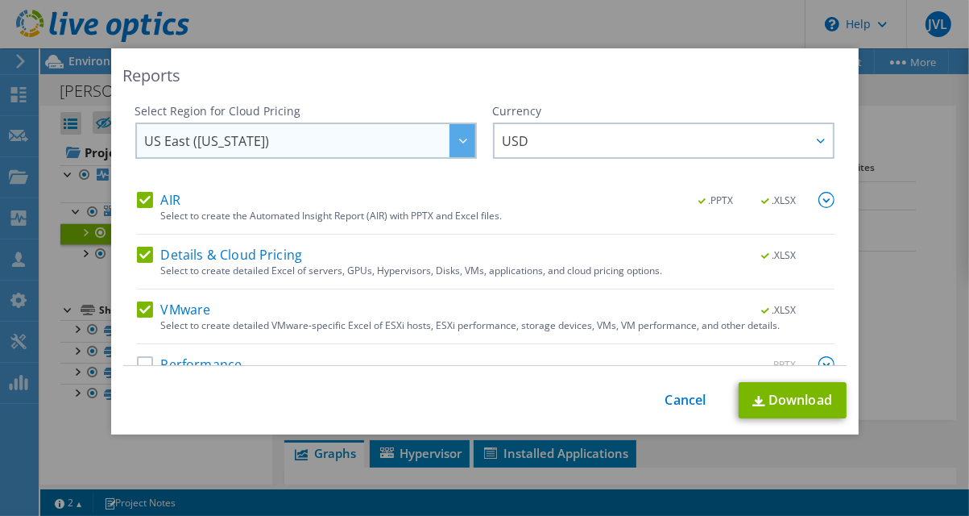
click at [363, 145] on span "US East ([US_STATE])" at bounding box center [310, 140] width 330 height 33
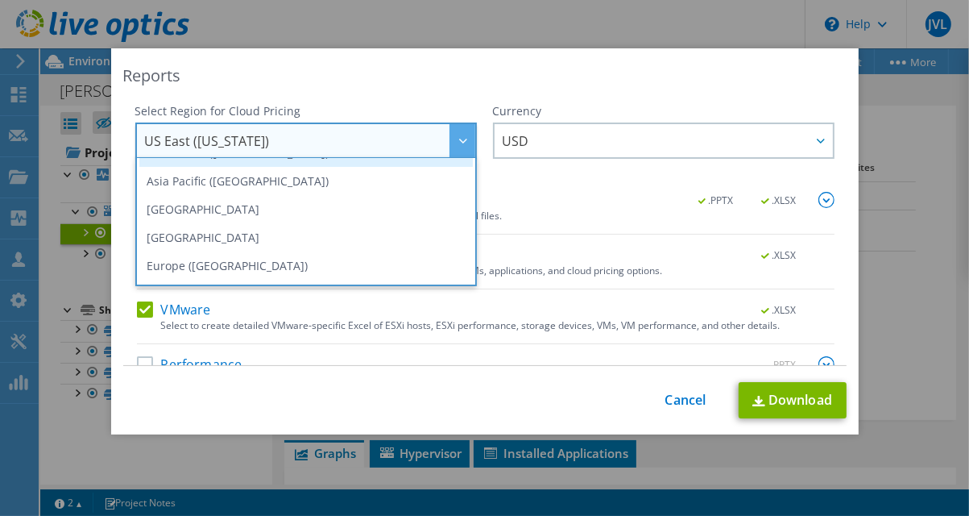
scroll to position [125, 0]
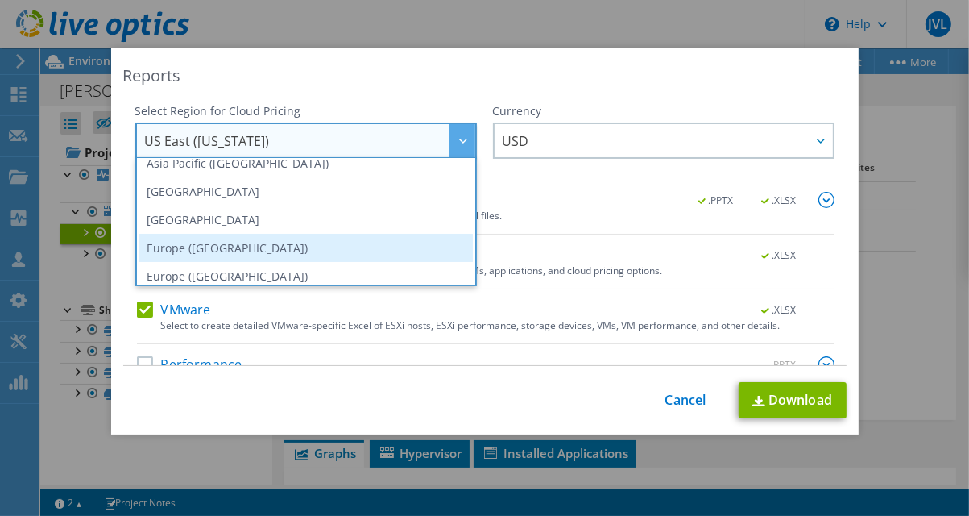
click at [332, 256] on li "Europe ([GEOGRAPHIC_DATA])" at bounding box center [306, 248] width 334 height 28
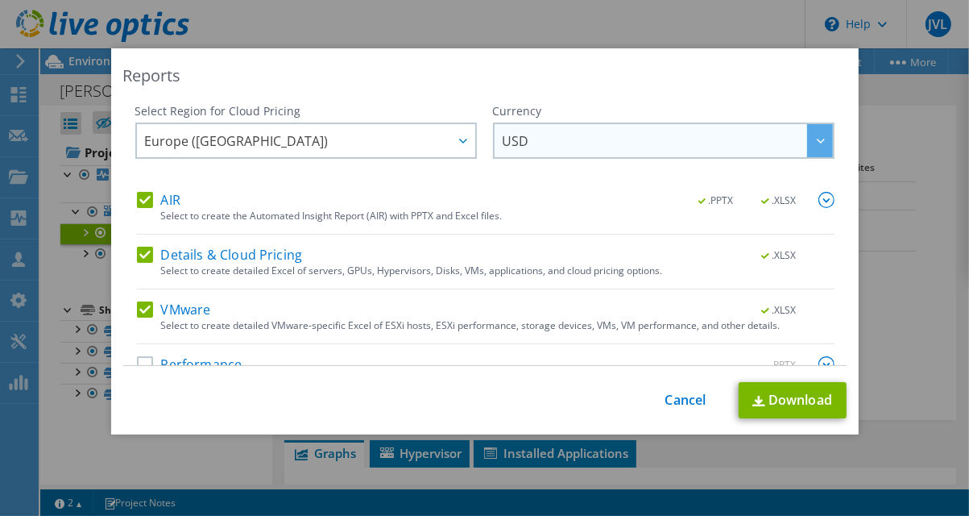
click at [600, 138] on span "USD" at bounding box center [668, 140] width 330 height 33
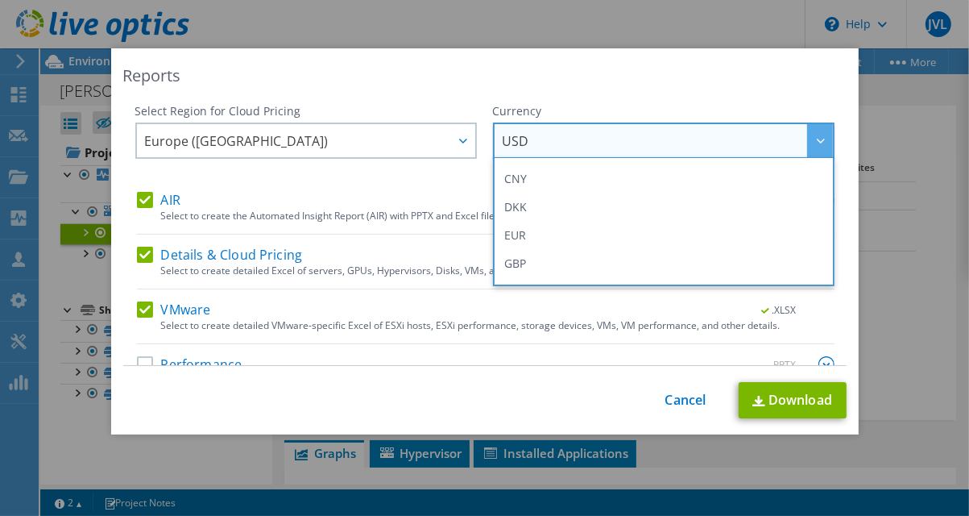
scroll to position [173, 0]
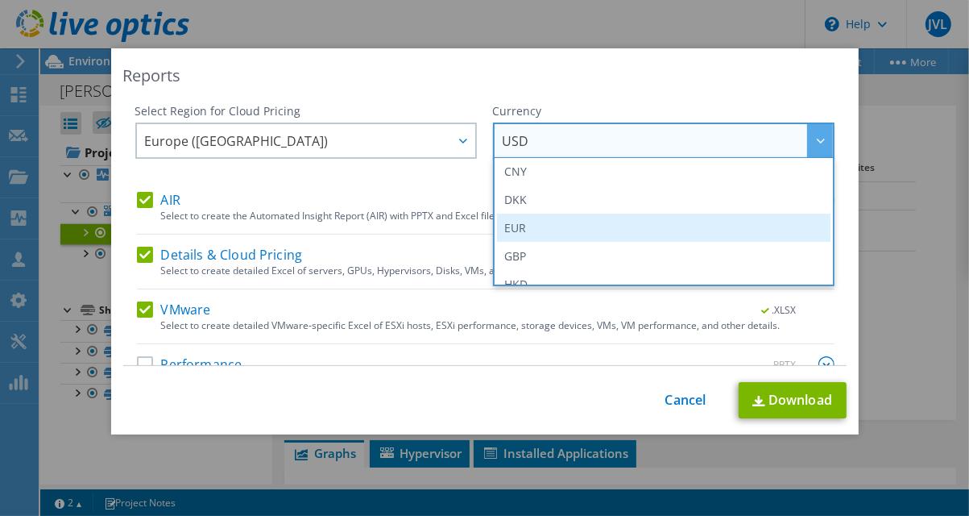
click at [578, 227] on li "EUR" at bounding box center [664, 228] width 334 height 28
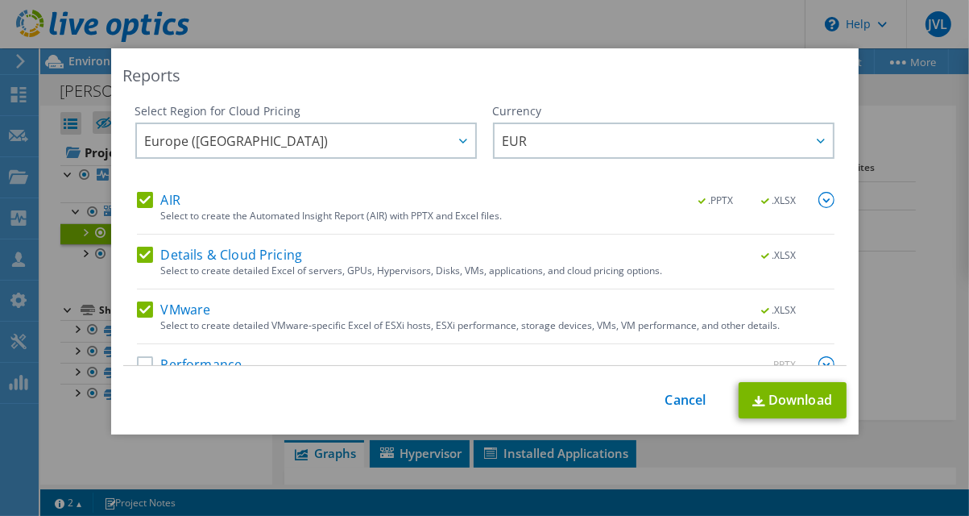
scroll to position [32, 0]
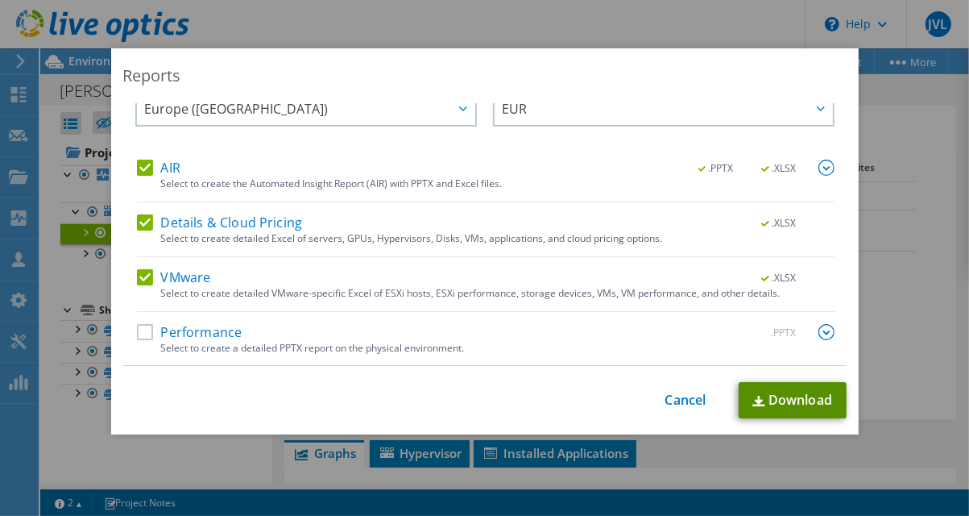
click at [741, 392] on link "Download" at bounding box center [793, 400] width 108 height 36
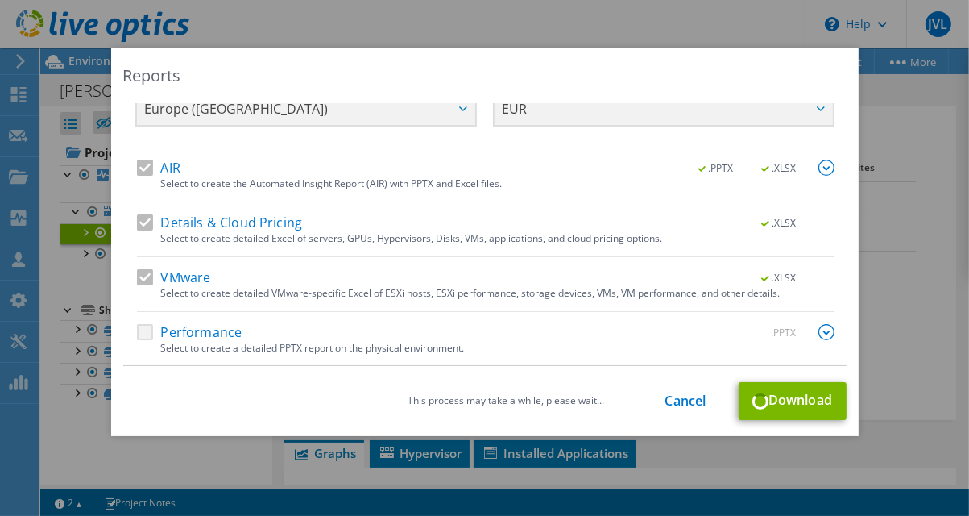
scroll to position [6, 0]
